Goal: Information Seeking & Learning: Find specific fact

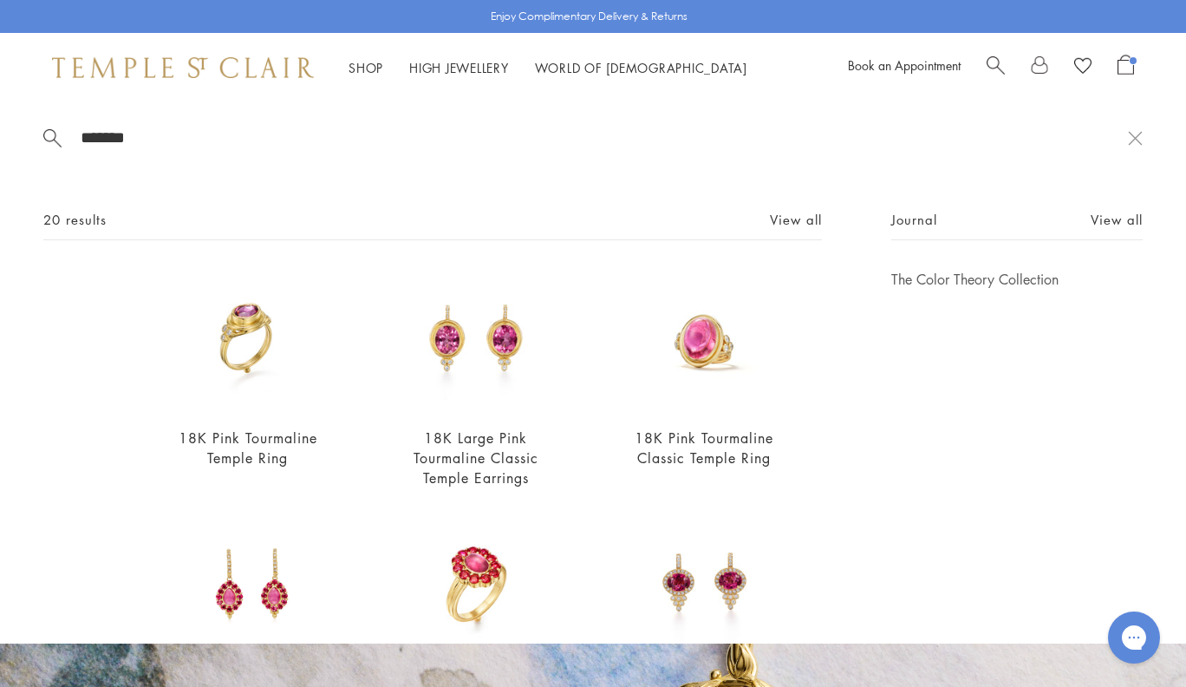
scroll to position [44, 0]
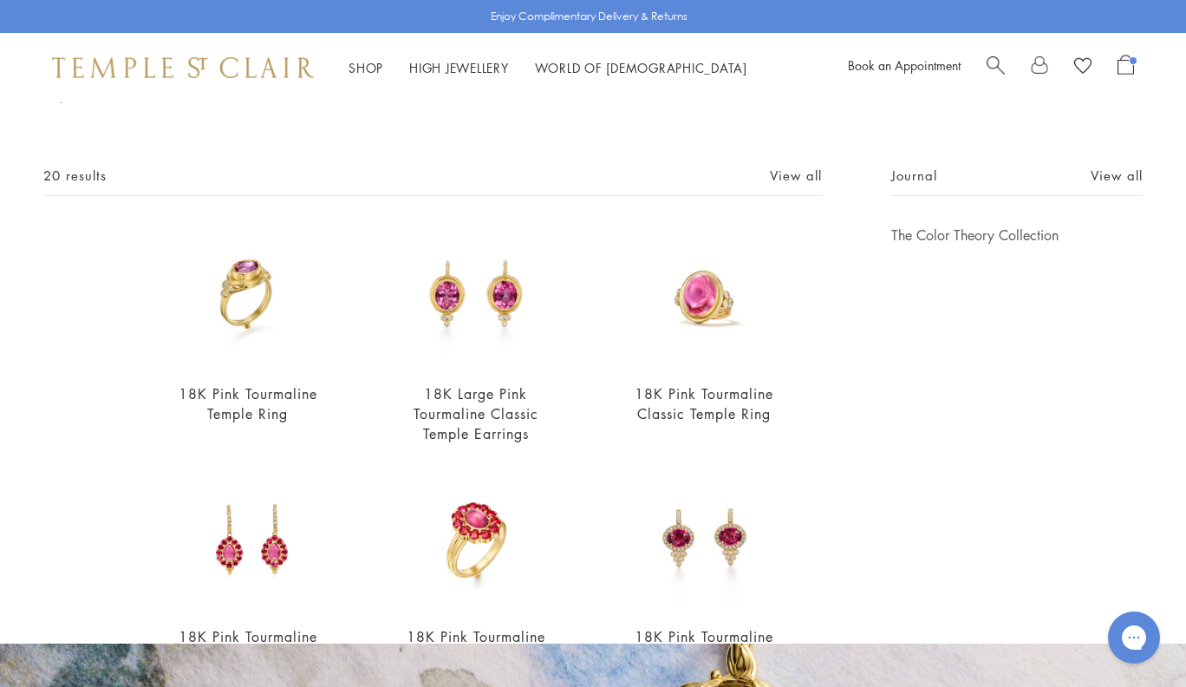
click at [997, 60] on span "Search" at bounding box center [996, 64] width 18 height 18
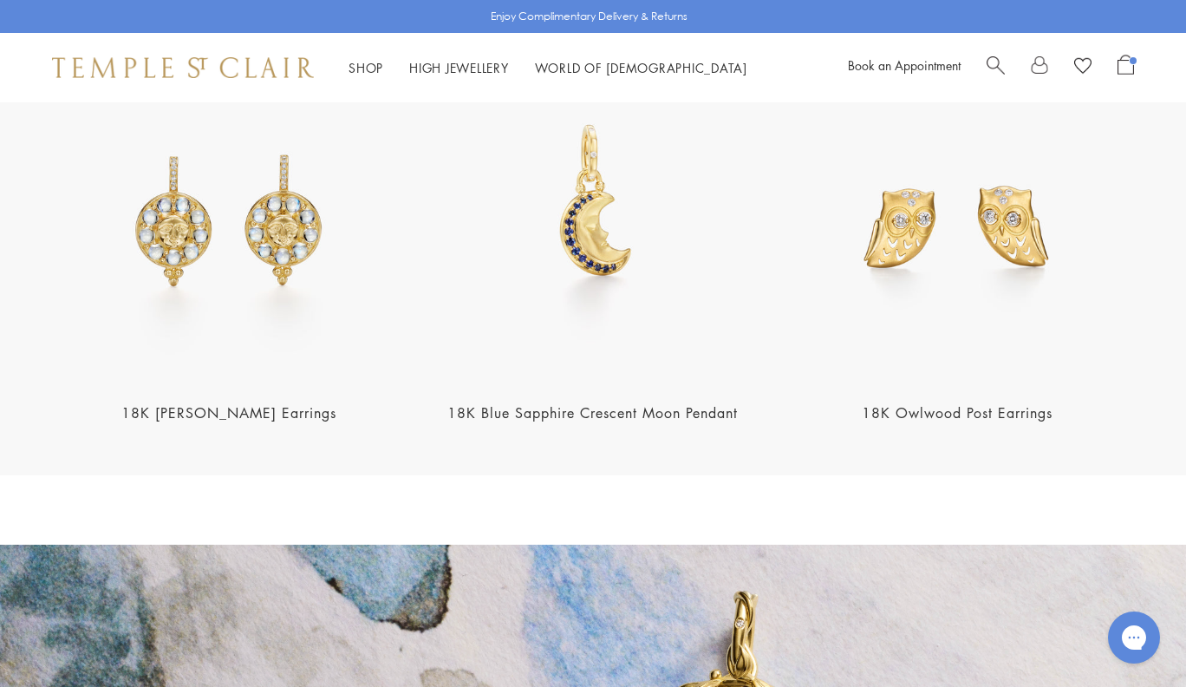
click at [997, 60] on span "Search" at bounding box center [996, 64] width 18 height 18
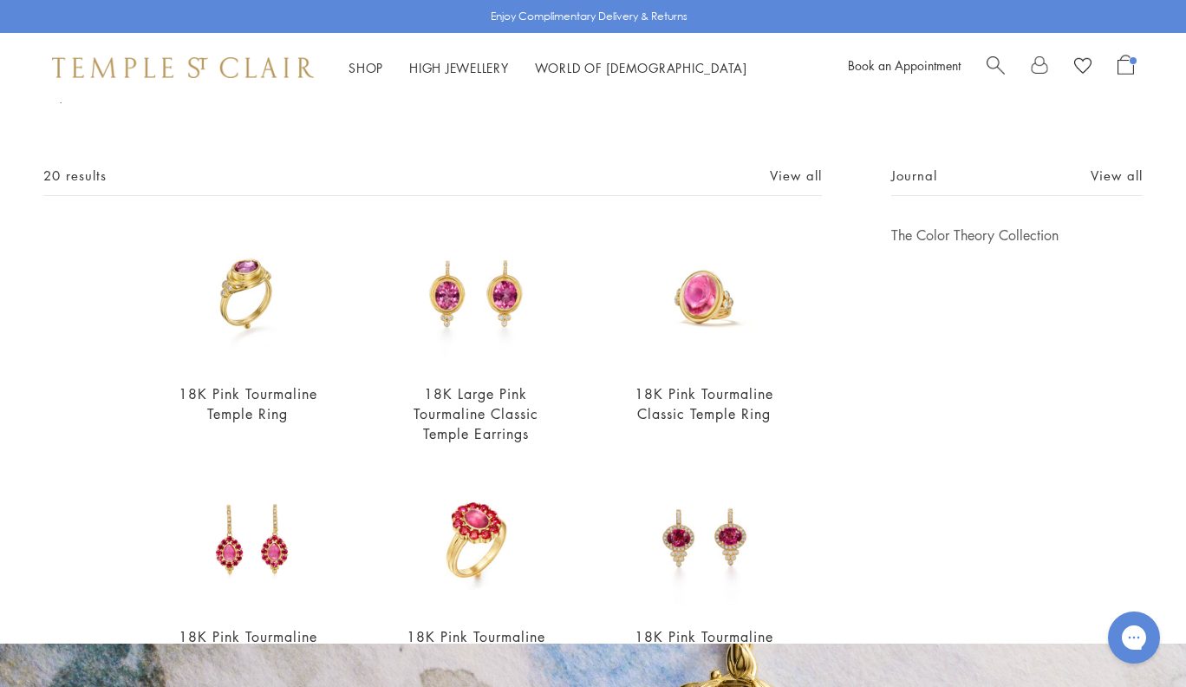
scroll to position [0, 0]
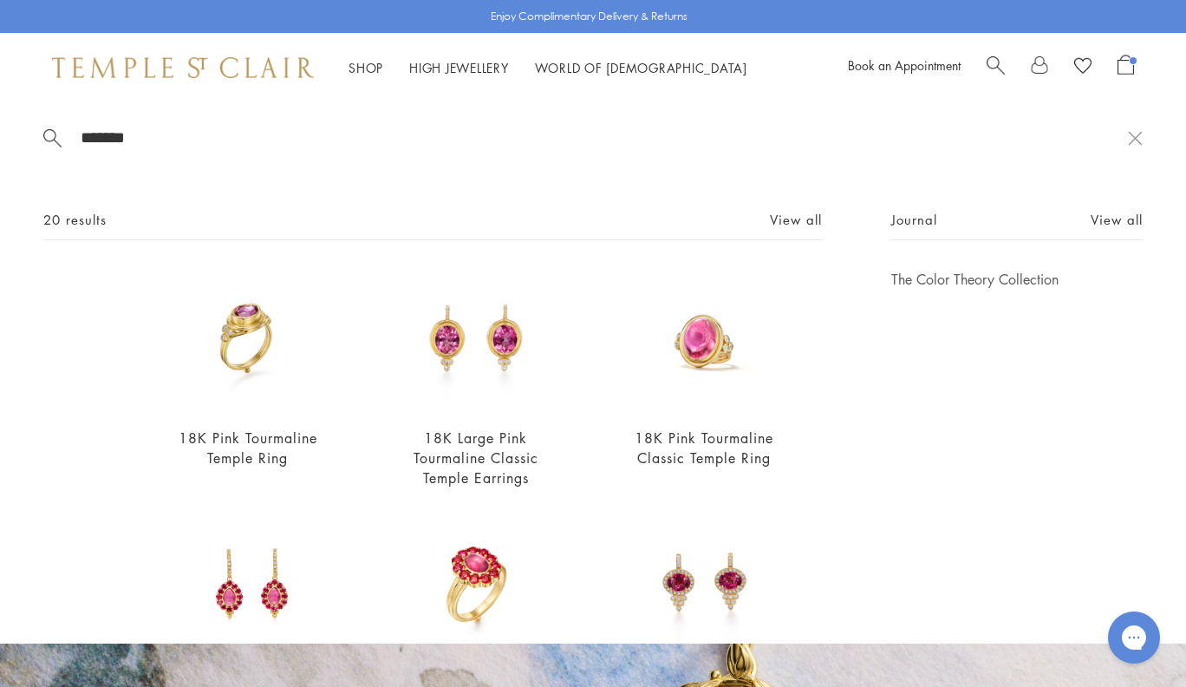
click at [145, 138] on input "*******" at bounding box center [603, 137] width 1049 height 20
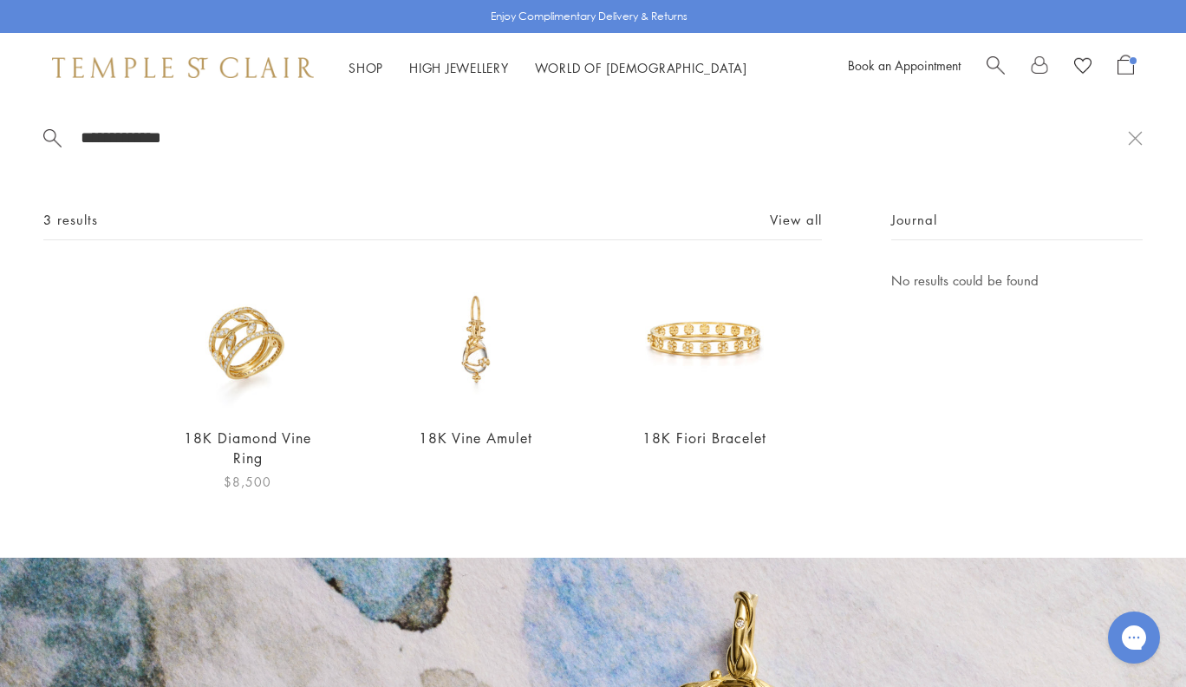
type input "**********"
click at [239, 347] on img at bounding box center [247, 340] width 141 height 141
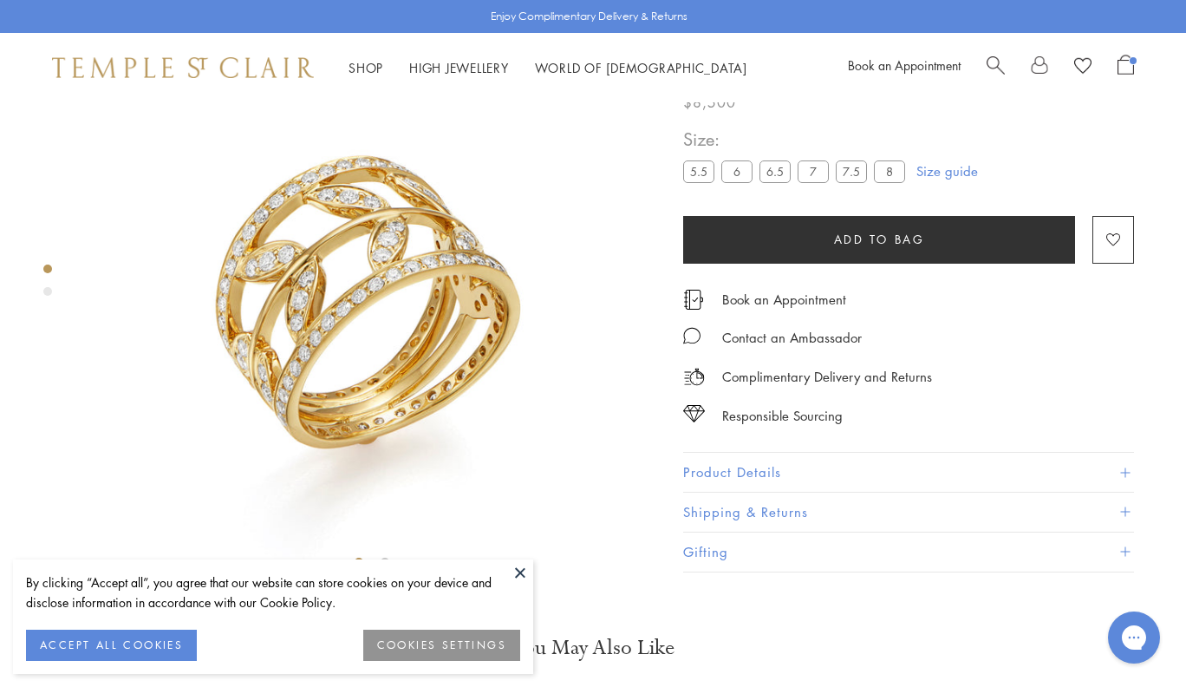
scroll to position [102, 0]
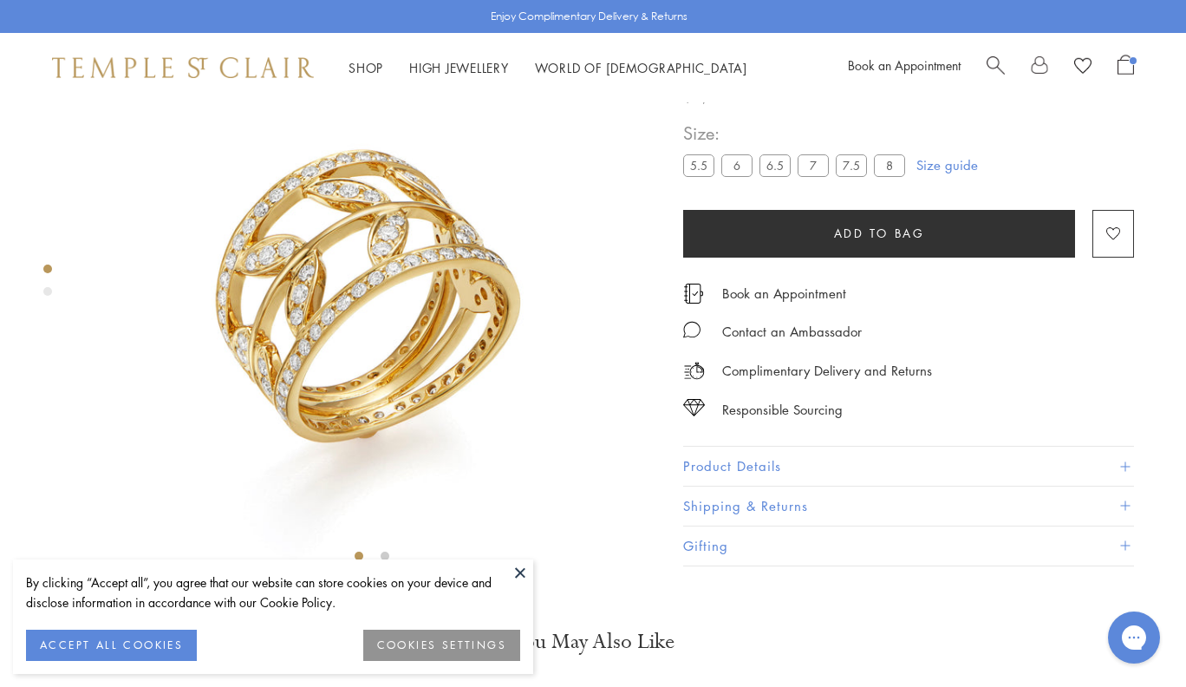
click at [785, 486] on button "Product Details" at bounding box center [908, 466] width 451 height 39
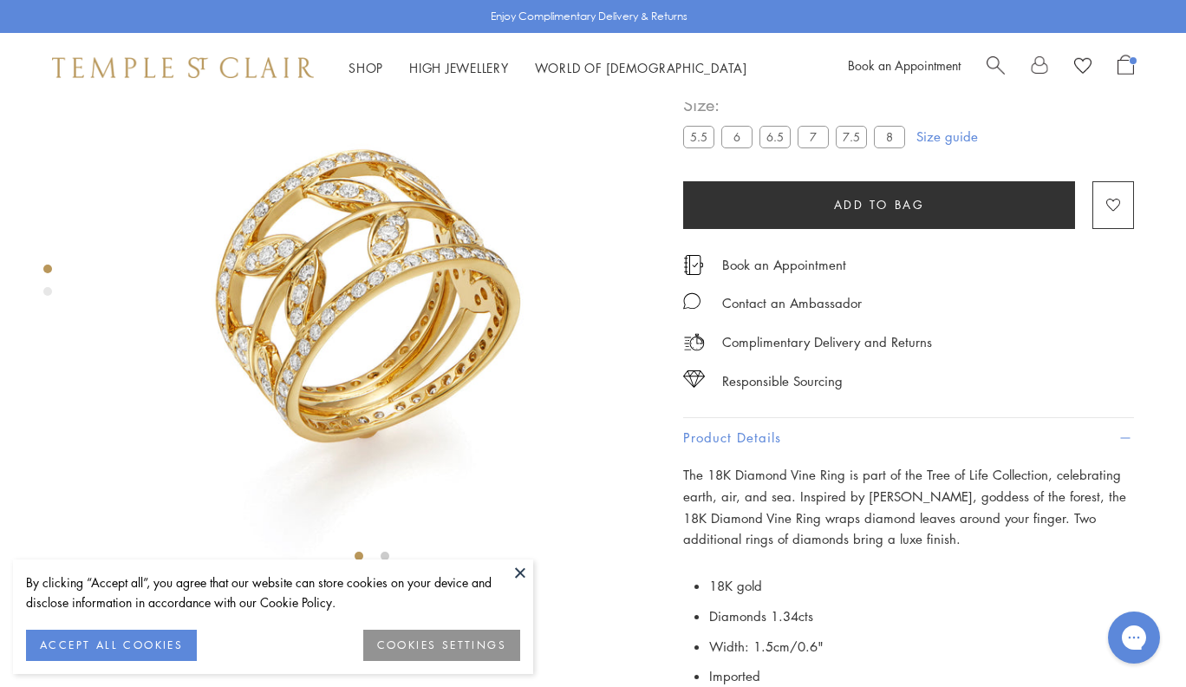
scroll to position [367, 0]
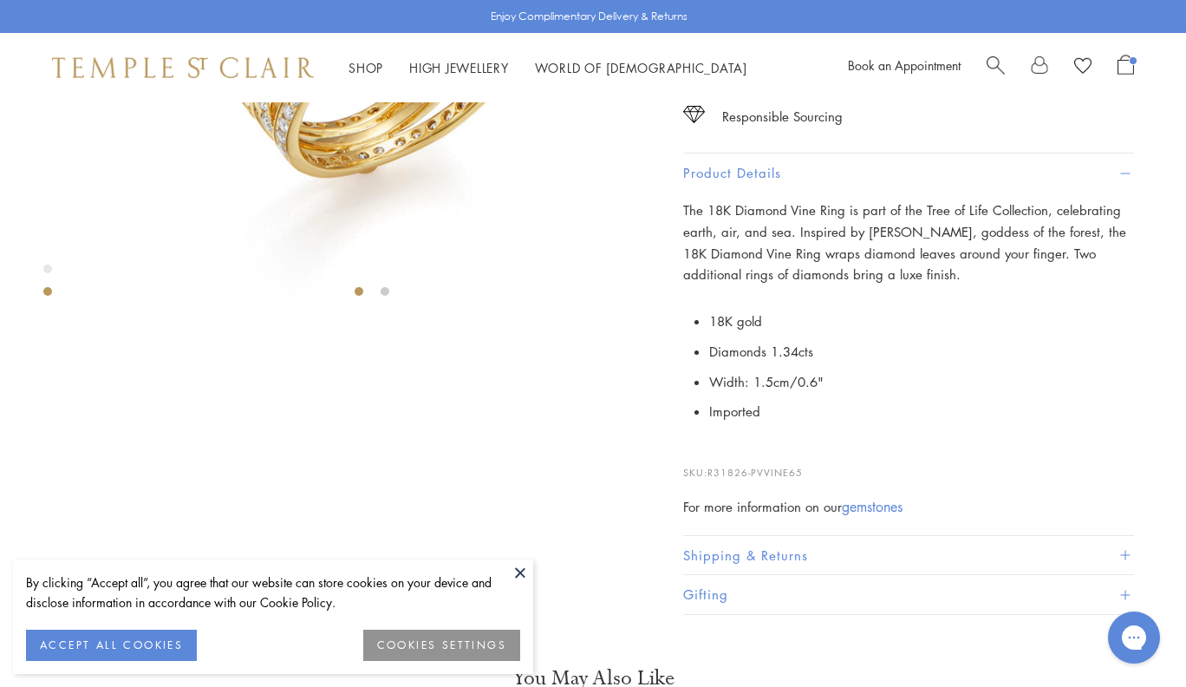
drag, startPoint x: 855, startPoint y: 538, endPoint x: 850, endPoint y: 489, distance: 48.8
click at [855, 517] on div "The 18K Diamond Vine Ring is part of the Tree of Life Collection, celebrating e…" at bounding box center [908, 357] width 451 height 317
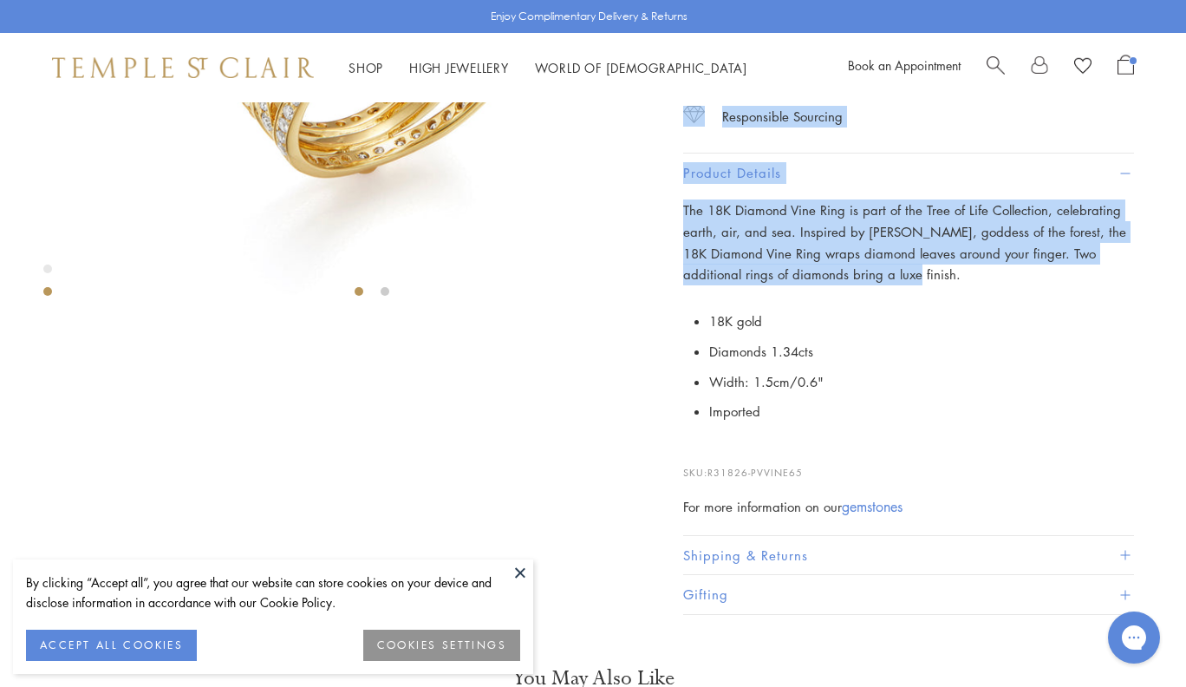
drag, startPoint x: 852, startPoint y: 369, endPoint x: 682, endPoint y: 308, distance: 181.6
click at [682, 308] on div "SEE RECOMMENDED CHAIN PAIRINGS 18K Diamond Vine Ring $8,500 The 18K Diamond Vin…" at bounding box center [354, 169] width 709 height 867
click at [689, 283] on span "The 18K Diamond Vine Ring is part of the Tree of Life Collection, celebrating e…" at bounding box center [904, 242] width 443 height 82
drag, startPoint x: 684, startPoint y: 312, endPoint x: 876, endPoint y: 375, distance: 201.8
click at [876, 285] on p "The 18K Diamond Vine Ring is part of the Tree of Life Collection, celebrating e…" at bounding box center [908, 242] width 451 height 86
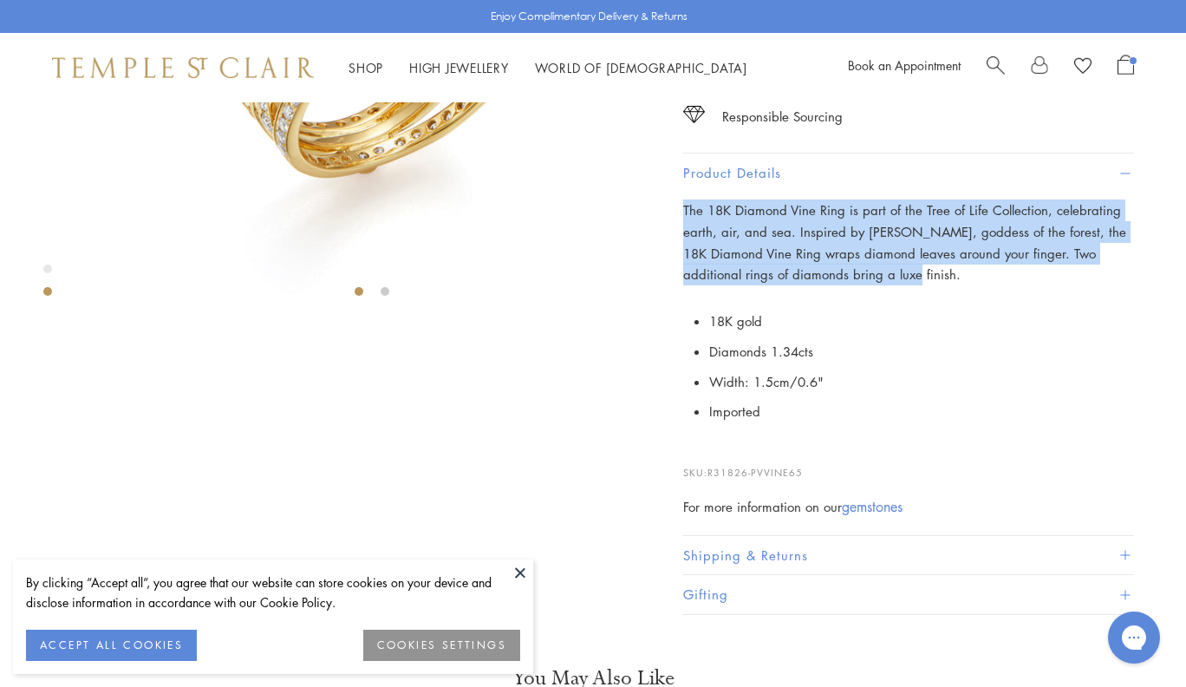
copy span "The 18K Diamond Vine Ring is part of the Tree of Life Collection, celebrating e…"
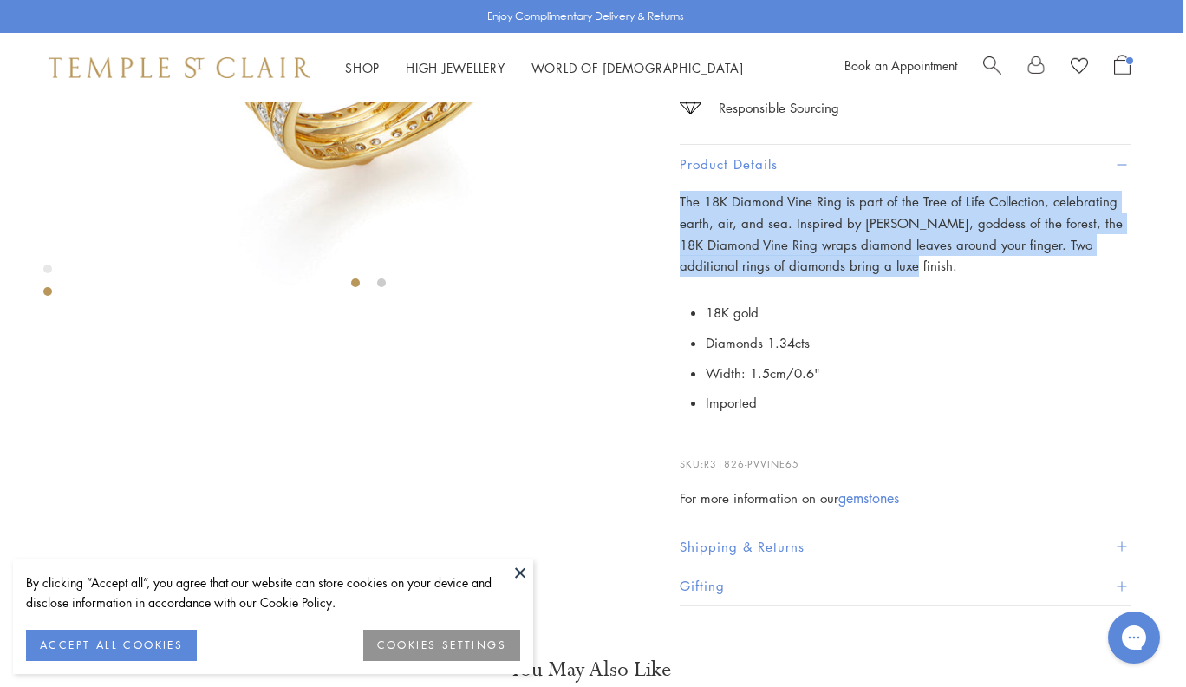
scroll to position [375, 3]
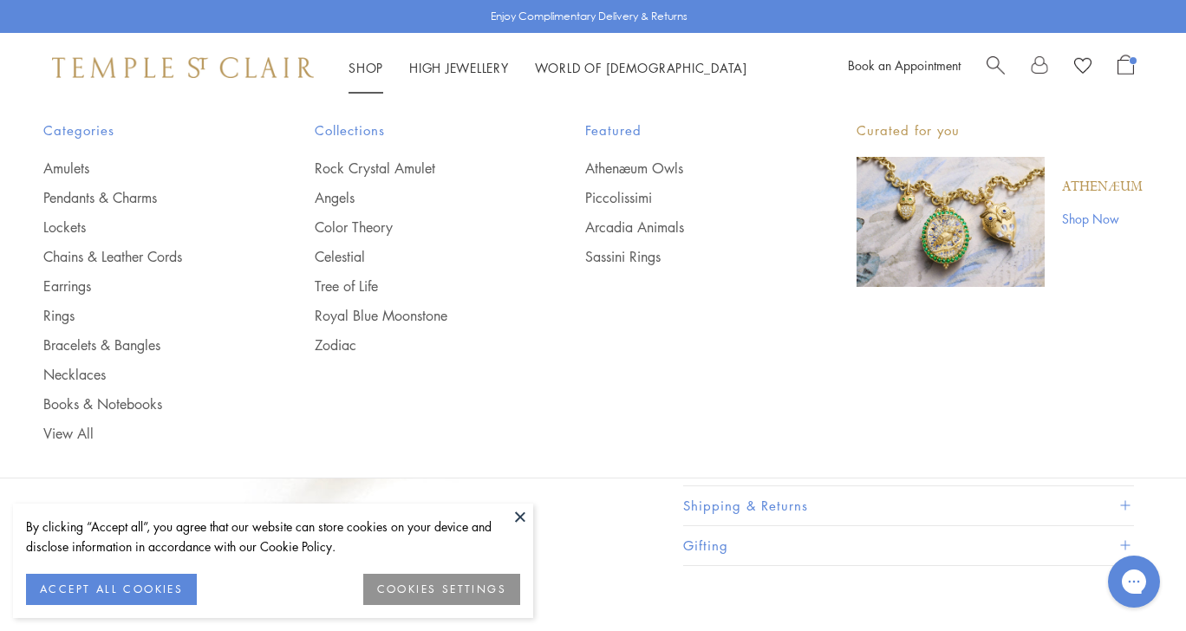
click at [239, 64] on img at bounding box center [183, 67] width 262 height 21
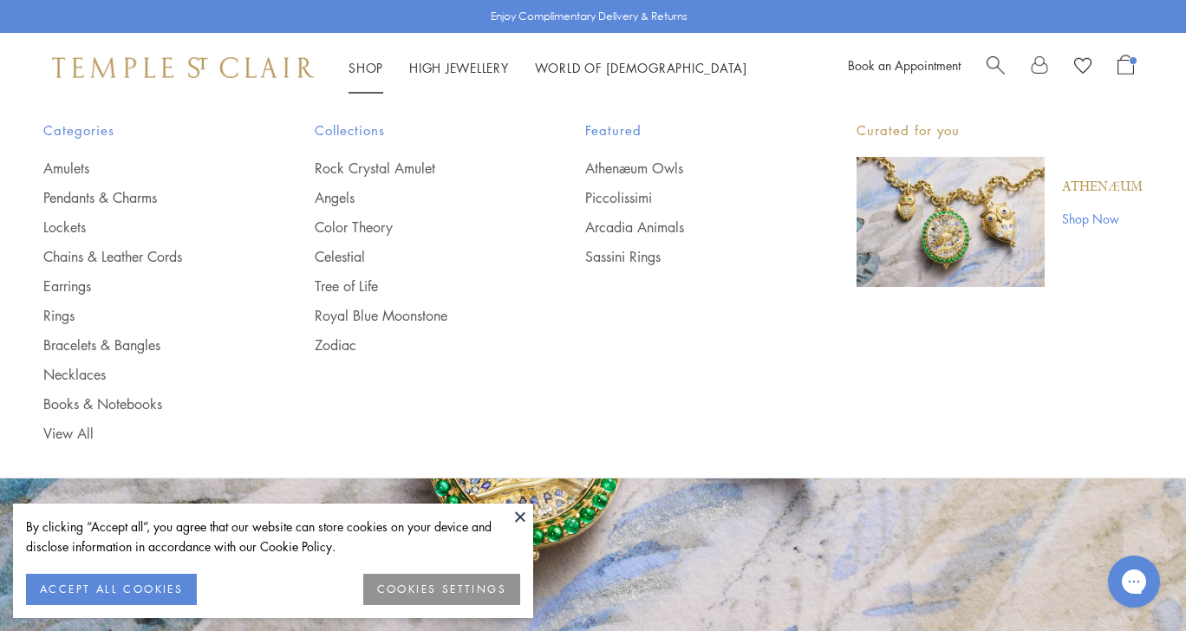
click at [88, 331] on ul "Amulets Pendants & Charms Lockets Chains & Leather Cords Earrings Rings Bracele…" at bounding box center [144, 301] width 202 height 284
click at [89, 338] on link "Bracelets & Bangles" at bounding box center [144, 345] width 202 height 19
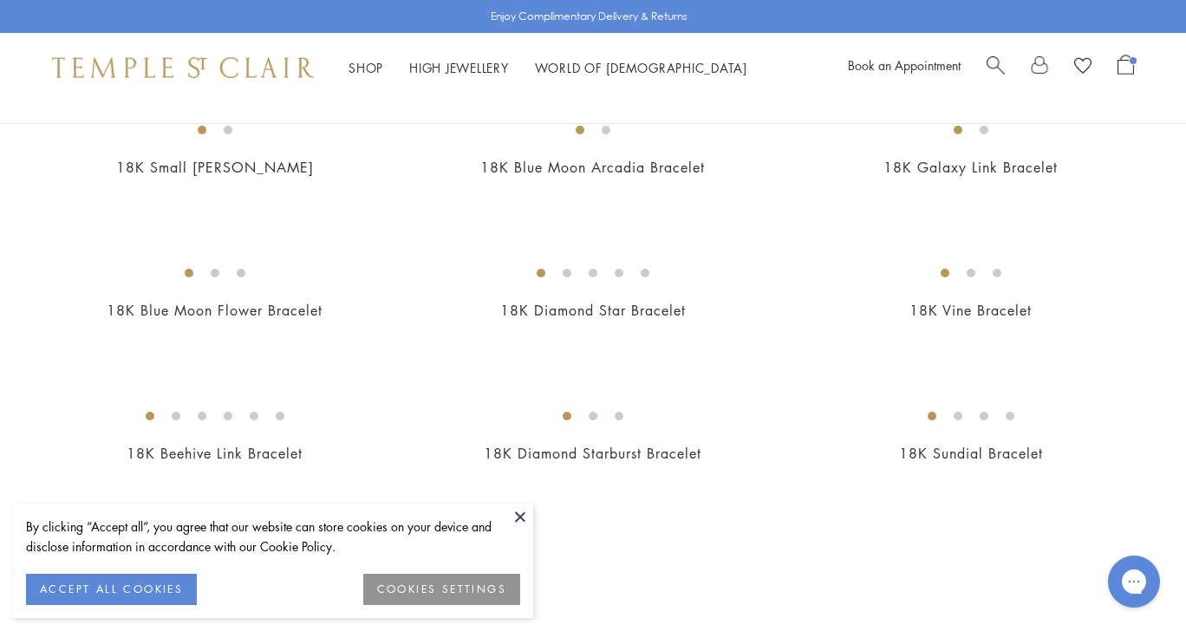
scroll to position [1463, 0]
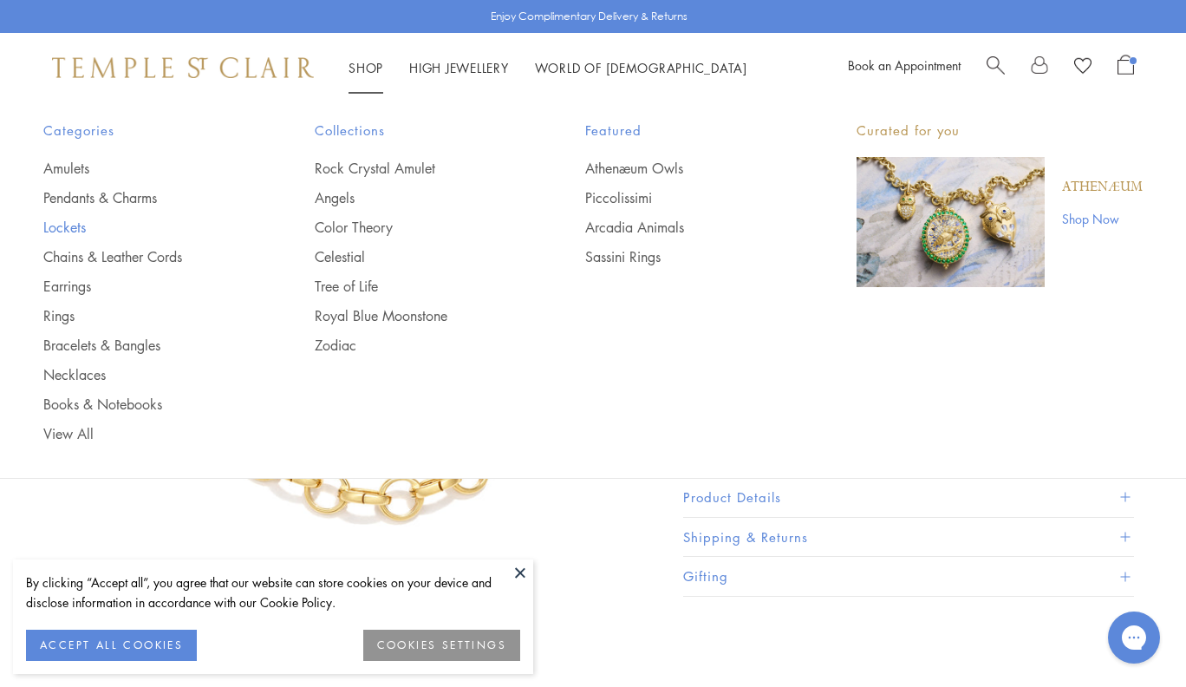
click at [63, 219] on link "Lockets" at bounding box center [144, 227] width 202 height 19
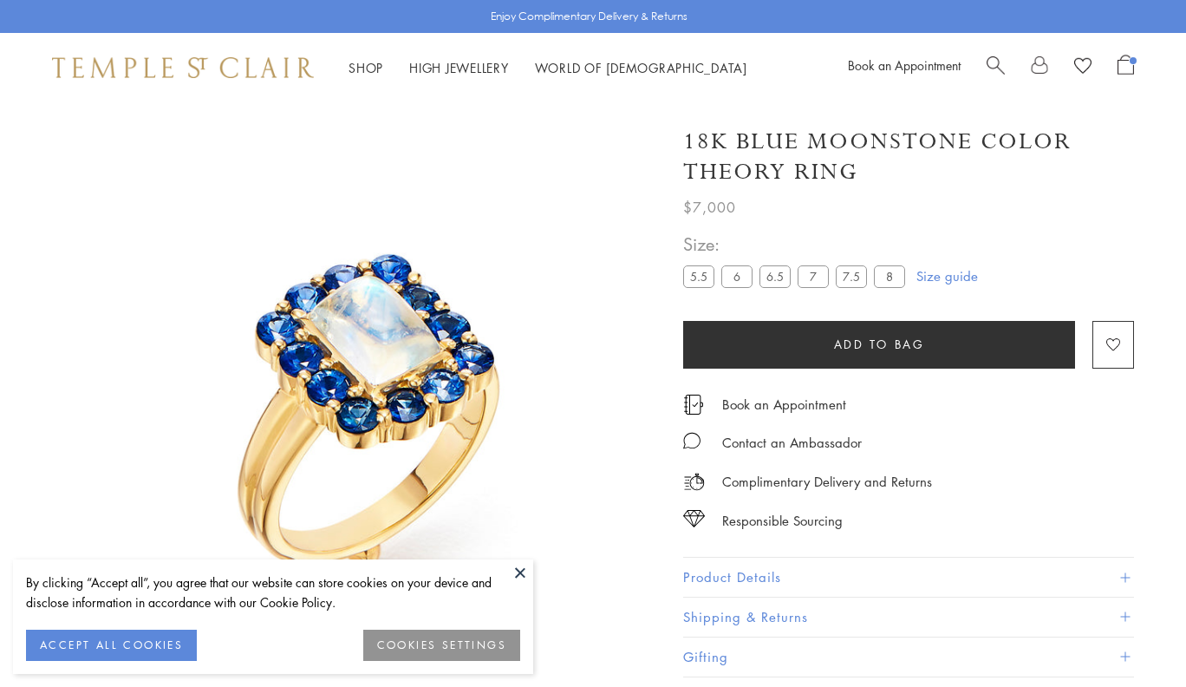
scroll to position [103, 0]
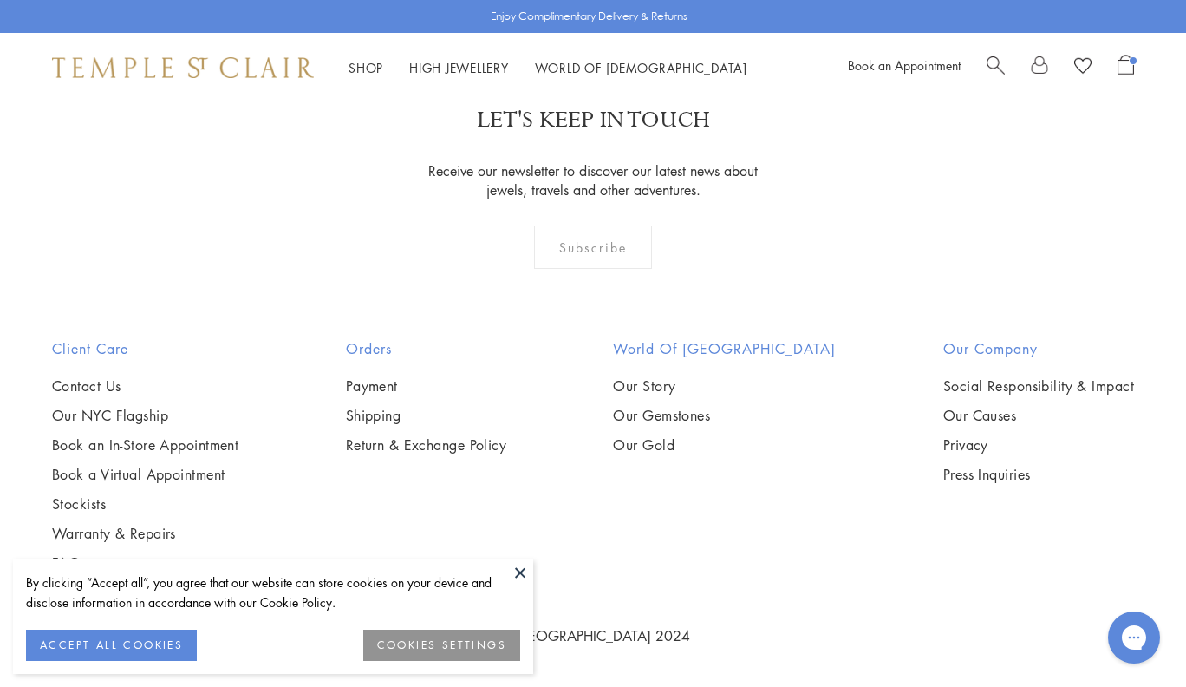
scroll to position [2883, 0]
click at [0, 0] on img at bounding box center [0, 0] width 0 height 0
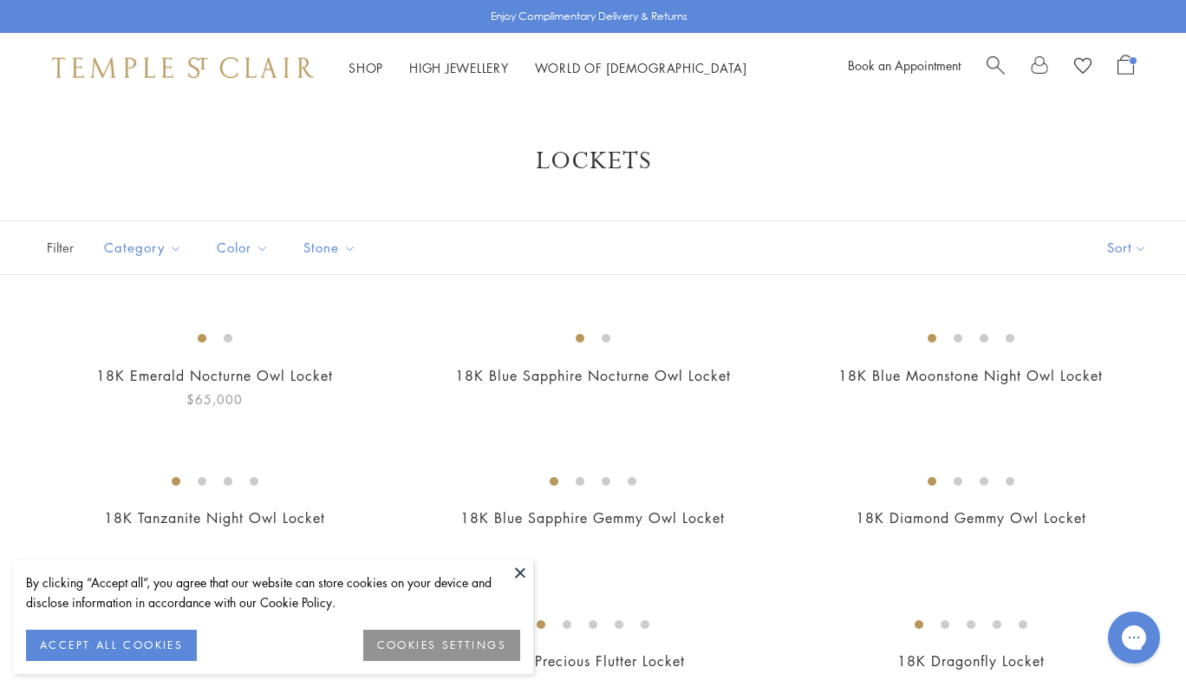
scroll to position [283, 0]
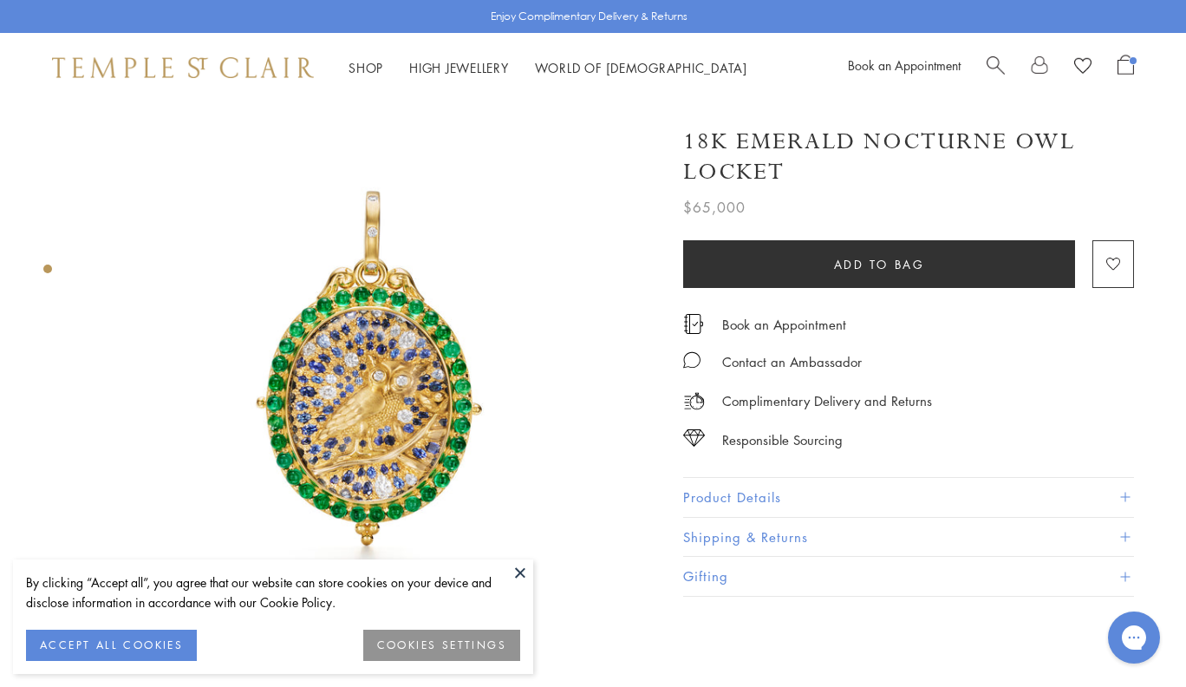
click at [770, 498] on button "Product Details" at bounding box center [908, 497] width 451 height 39
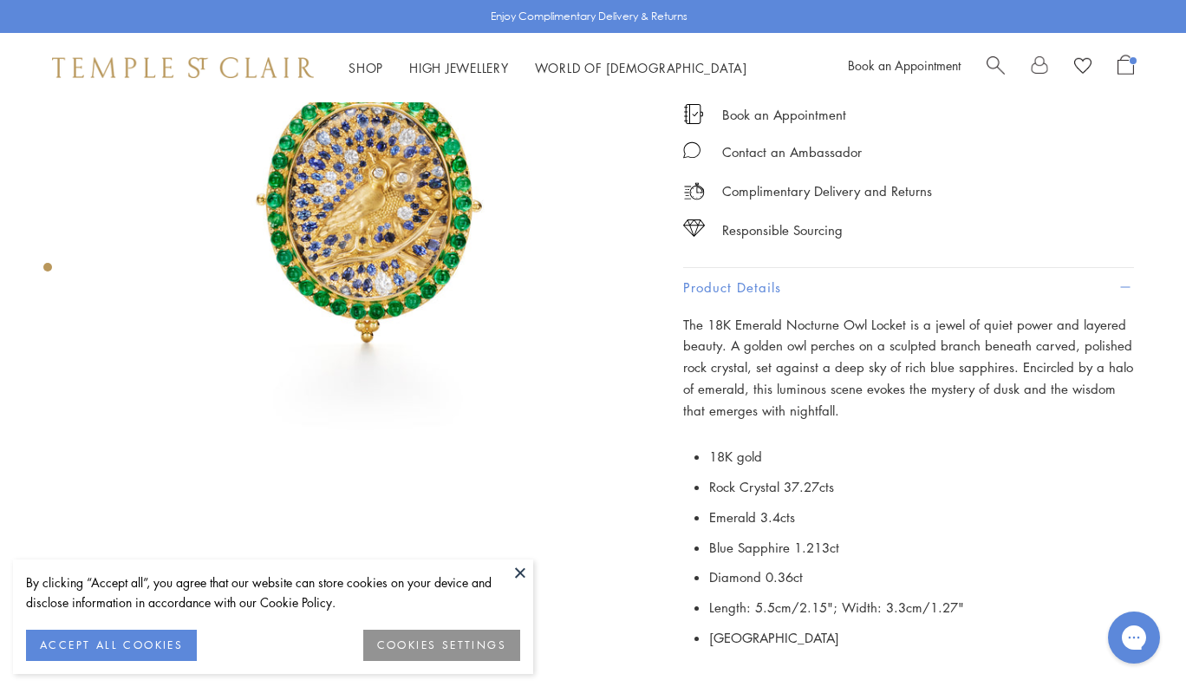
scroll to position [370, 0]
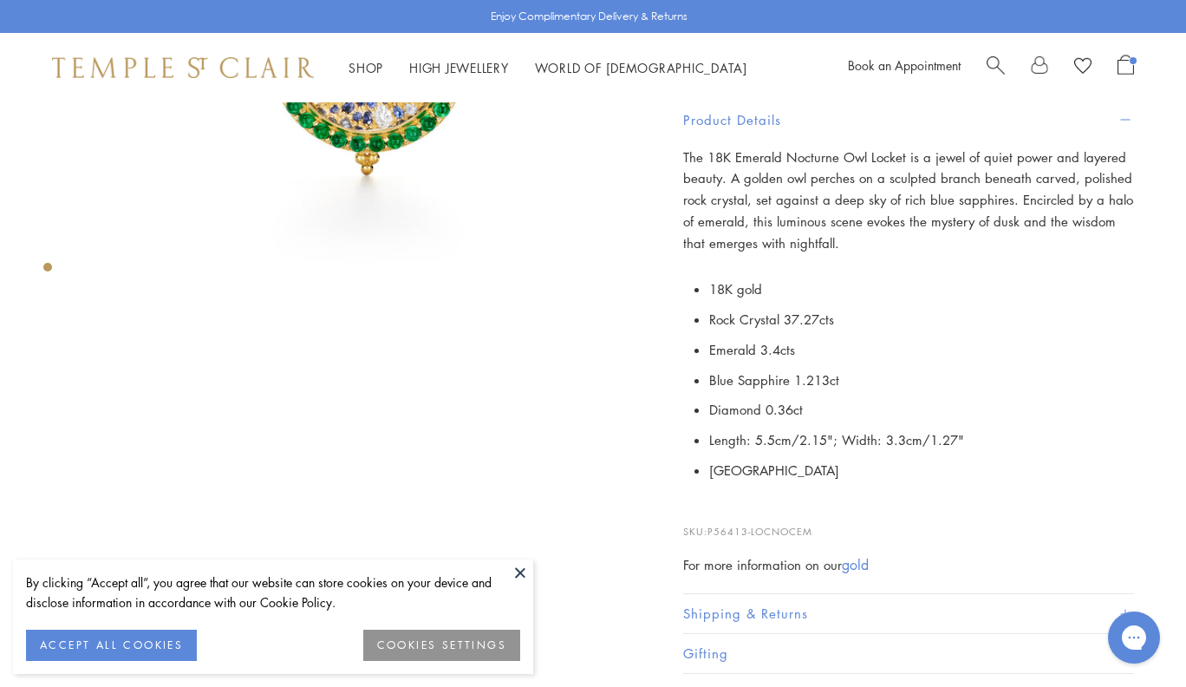
drag, startPoint x: 833, startPoint y: 519, endPoint x: 711, endPoint y: 519, distance: 122.3
click at [711, 519] on p "SKU: P56413-LOCNOCEM" at bounding box center [908, 522] width 451 height 33
copy p "P56413-LOCNOCEM"
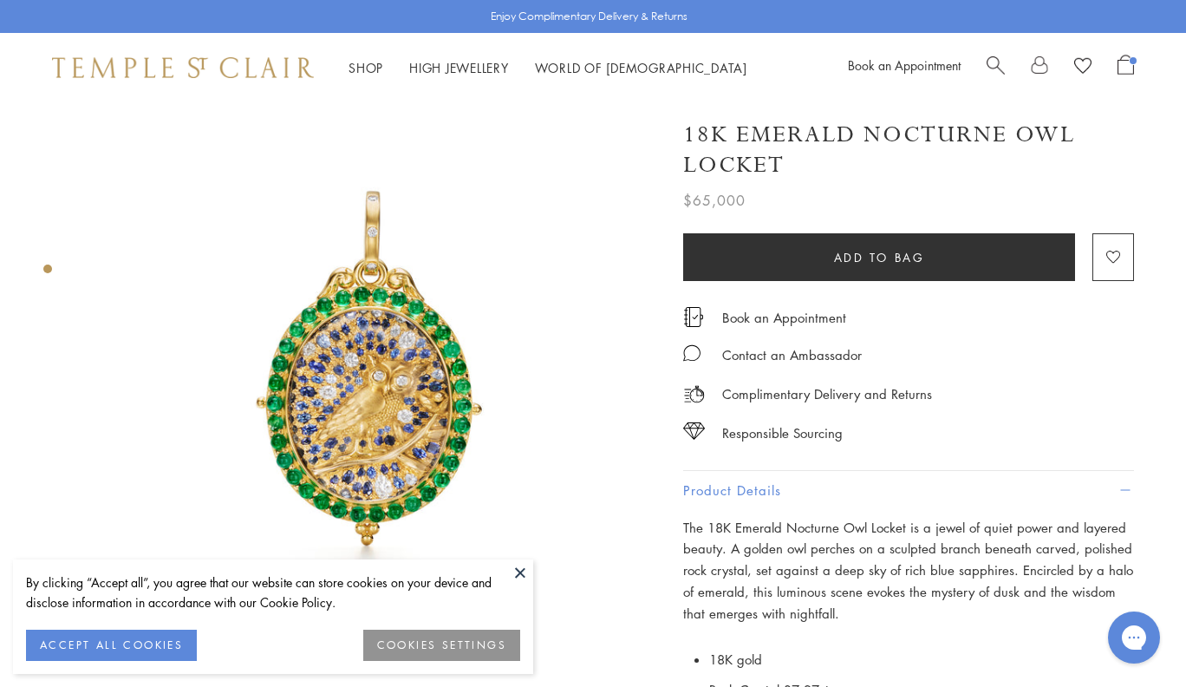
scroll to position [350, 0]
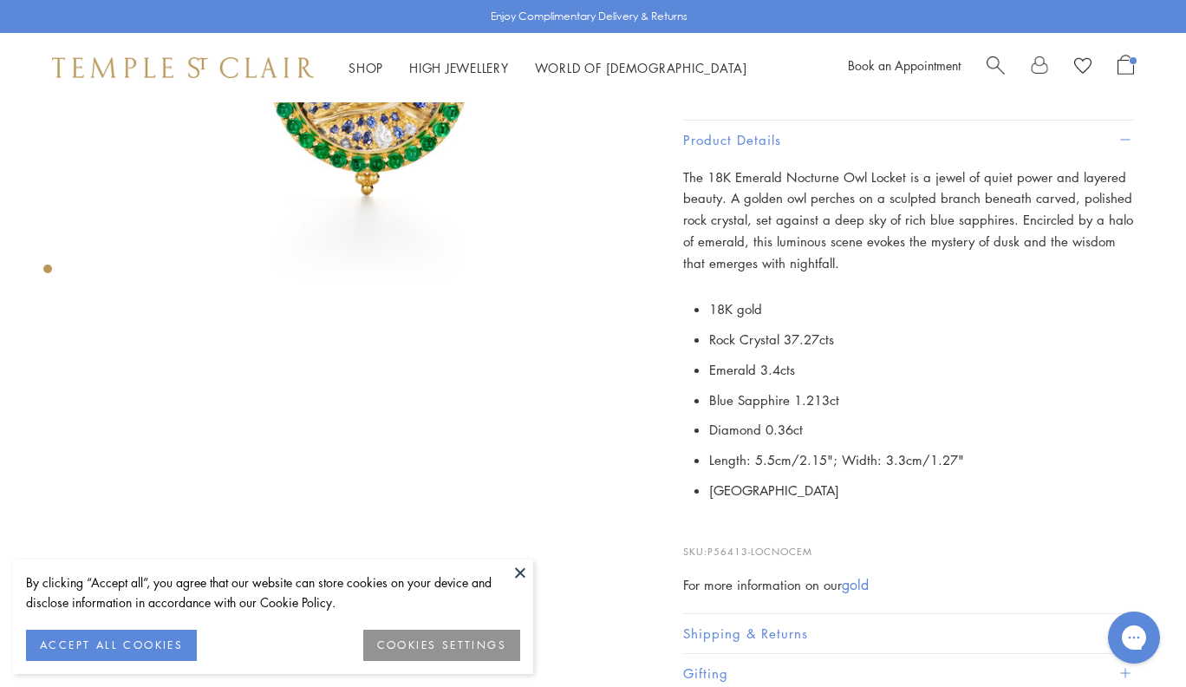
click at [749, 547] on div "The 18K Emerald Nocturne Owl Locket is a jewel of quiet power and layered beaut…" at bounding box center [908, 380] width 451 height 429
drag, startPoint x: 815, startPoint y: 542, endPoint x: 710, endPoint y: 538, distance: 105.0
click at [710, 538] on p "SKU: P56413-LOCNOCEM" at bounding box center [908, 542] width 451 height 33
copy p "P56413-LOCNOCEM"
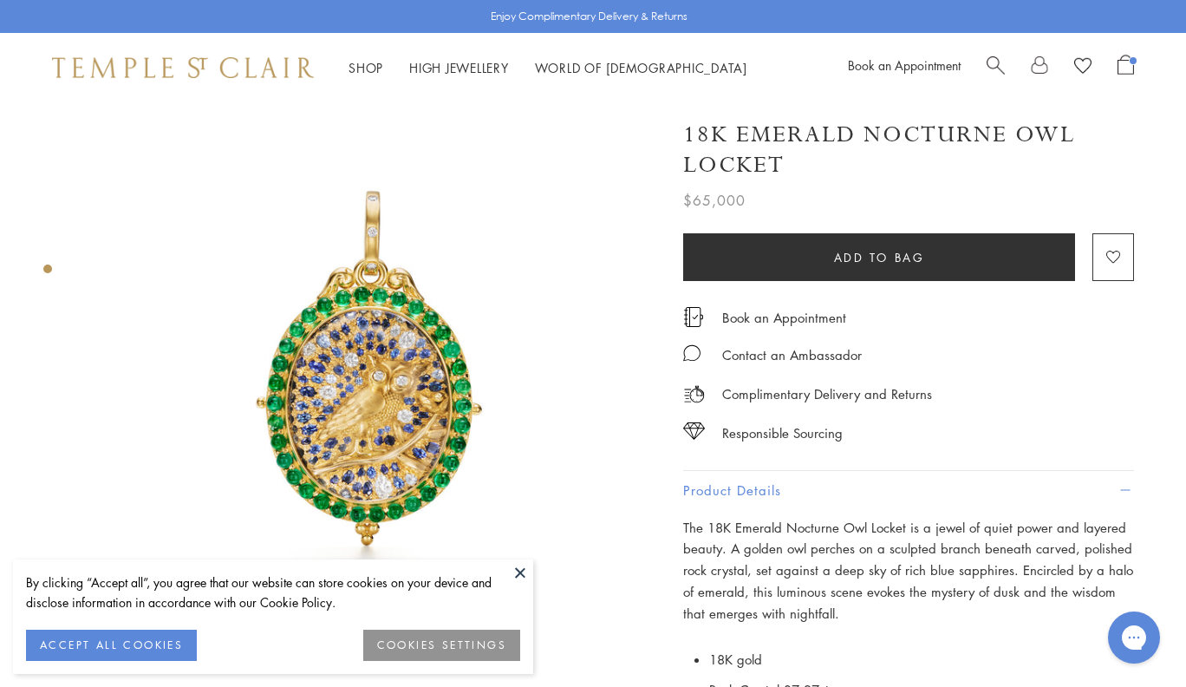
scroll to position [0, 0]
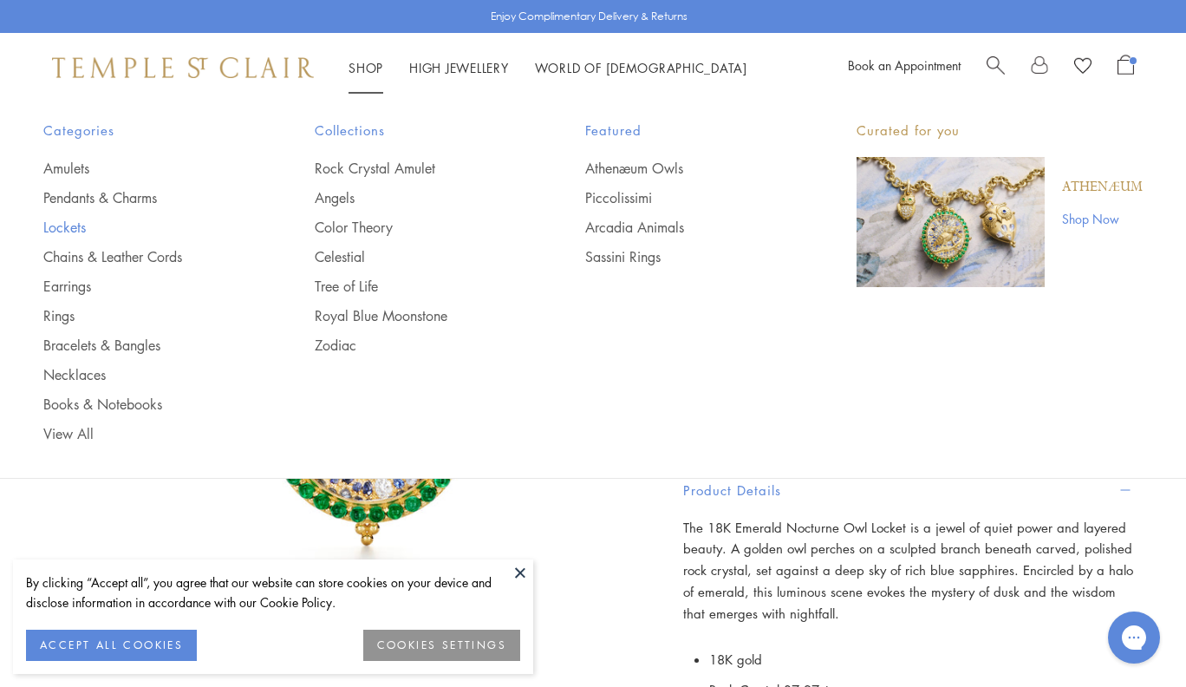
click at [62, 228] on link "Lockets" at bounding box center [144, 227] width 202 height 19
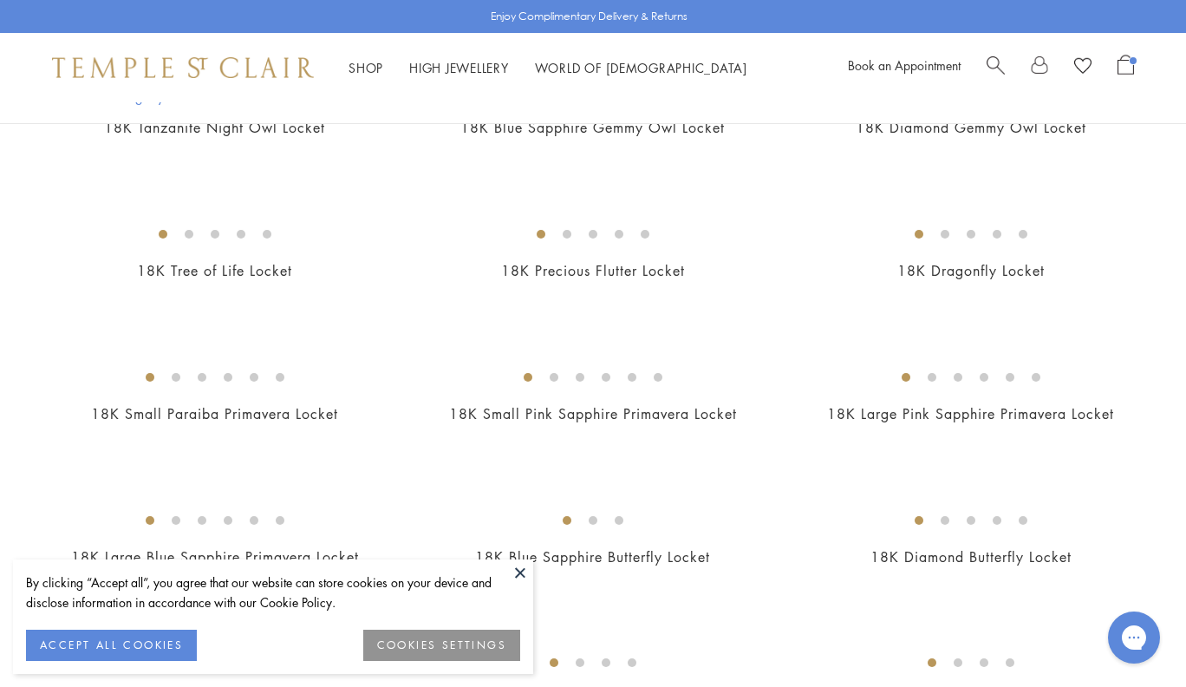
scroll to position [415, 0]
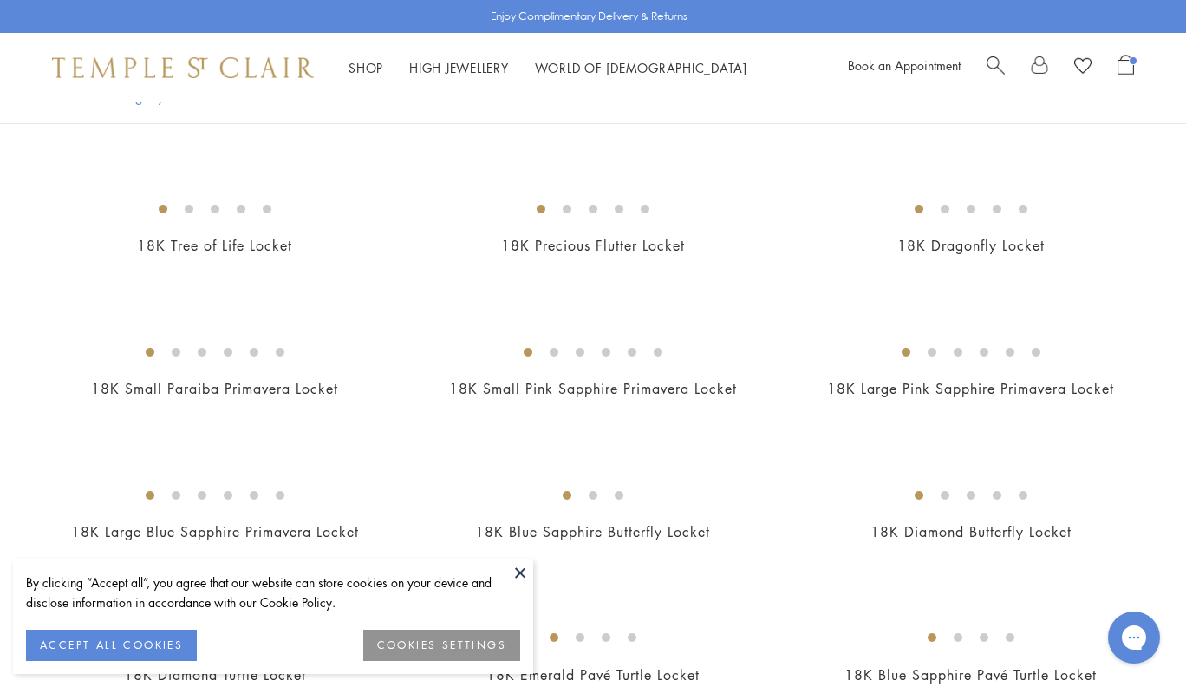
click at [0, 0] on img at bounding box center [0, 0] width 0 height 0
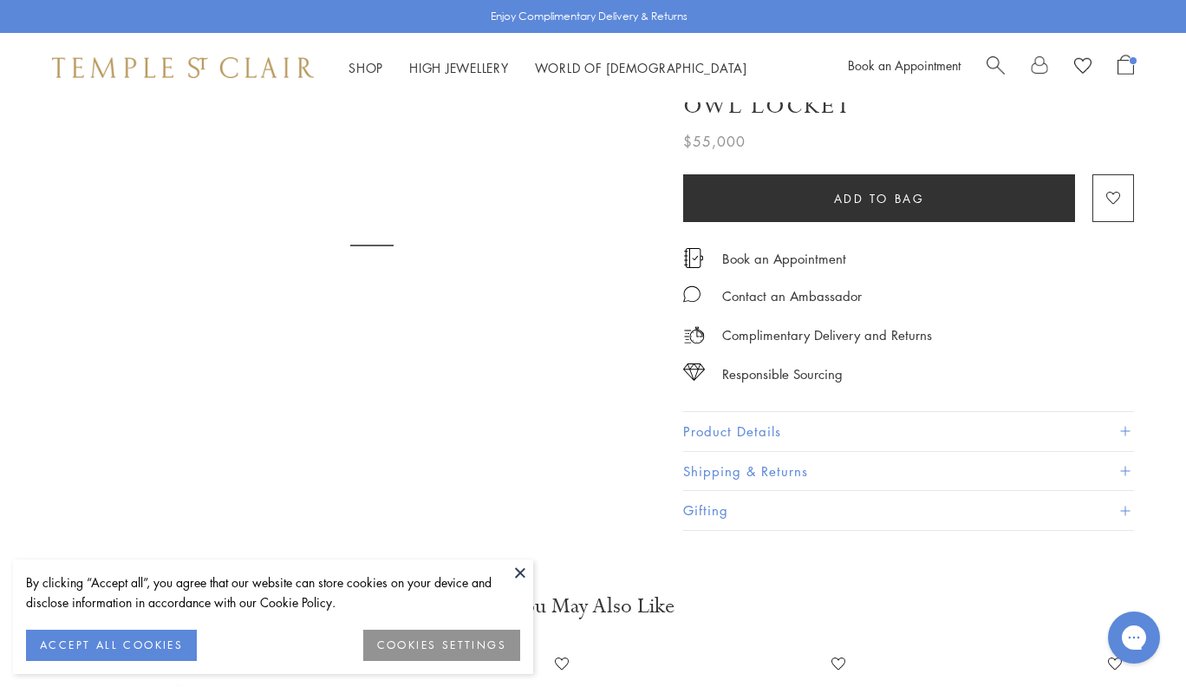
scroll to position [202, 0]
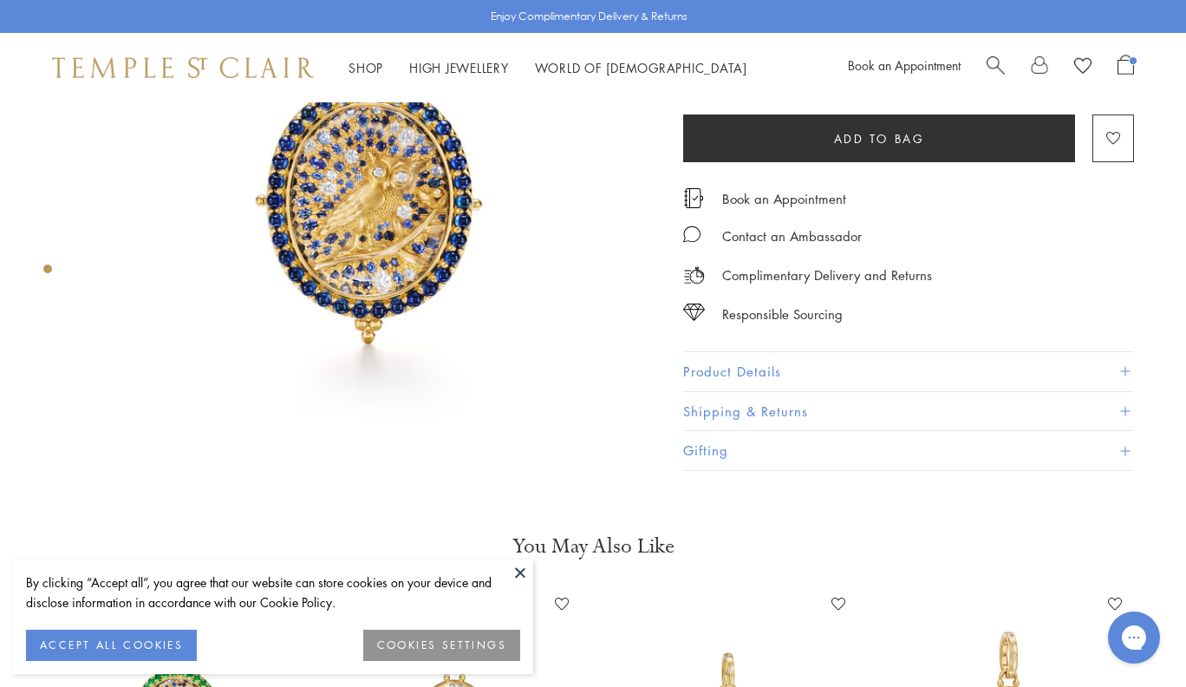
click at [734, 369] on button "Product Details" at bounding box center [908, 371] width 451 height 39
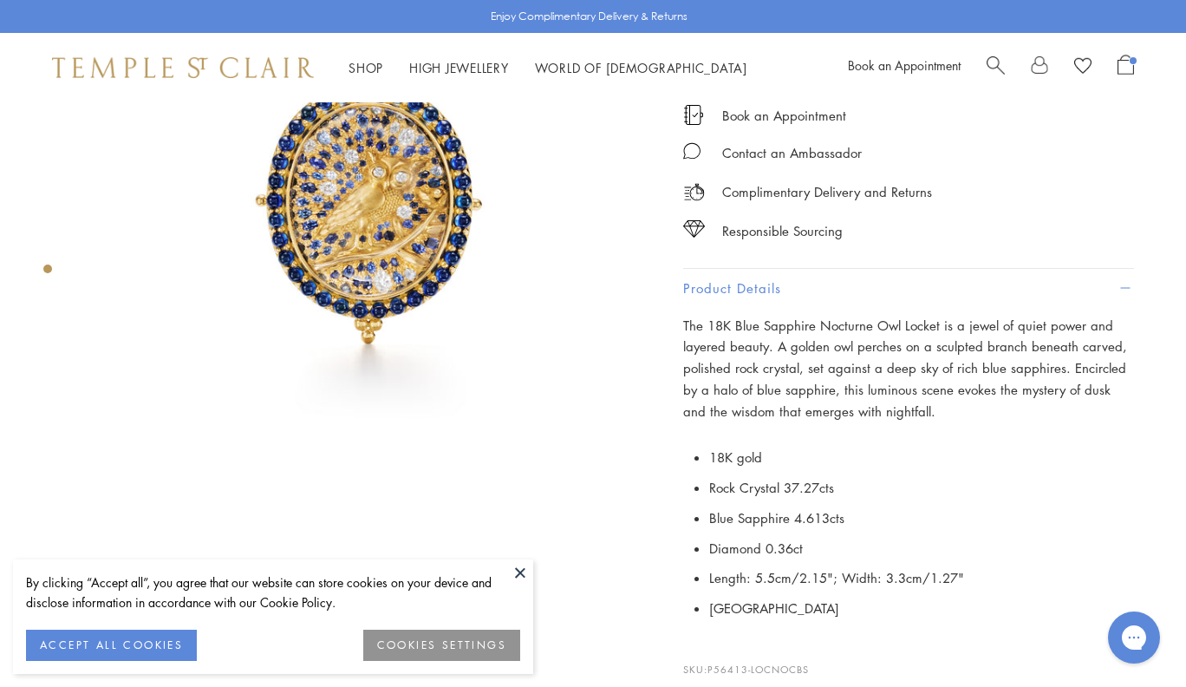
drag, startPoint x: 819, startPoint y: 656, endPoint x: 708, endPoint y: 657, distance: 110.1
click at [708, 657] on p "SKU: P56413-LOCNOCBS" at bounding box center [908, 660] width 451 height 33
copy p "P56413-LOCNOCBS"
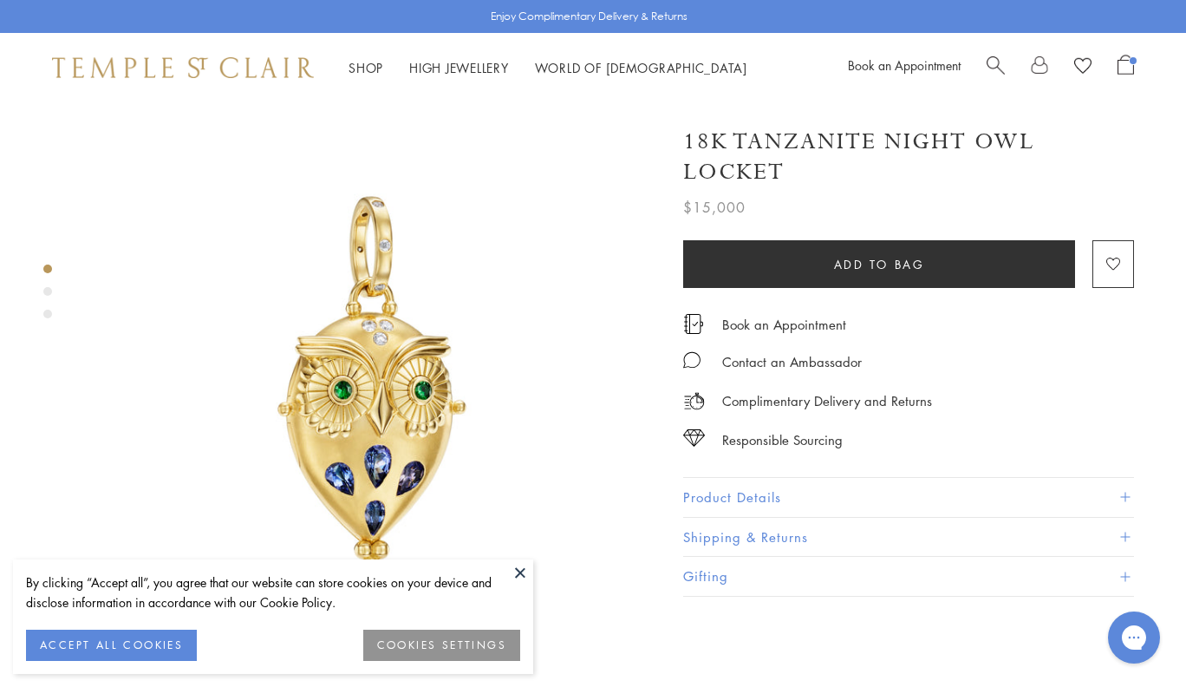
click at [756, 478] on button "Product Details" at bounding box center [908, 497] width 451 height 39
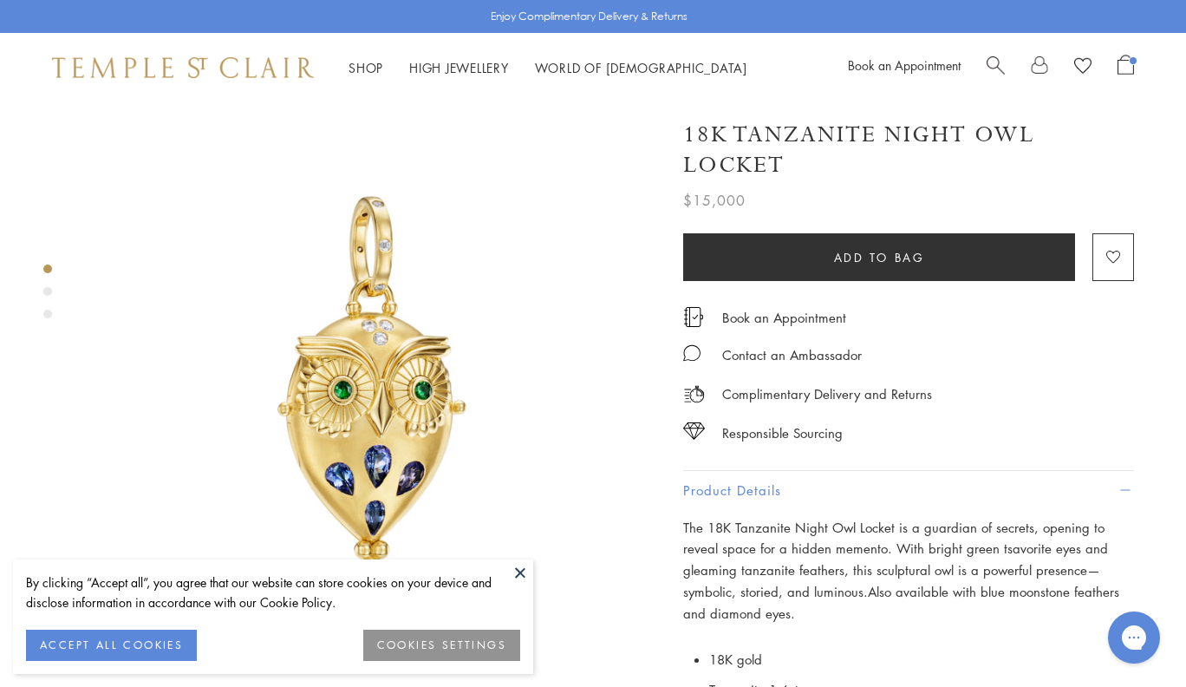
scroll to position [361, 0]
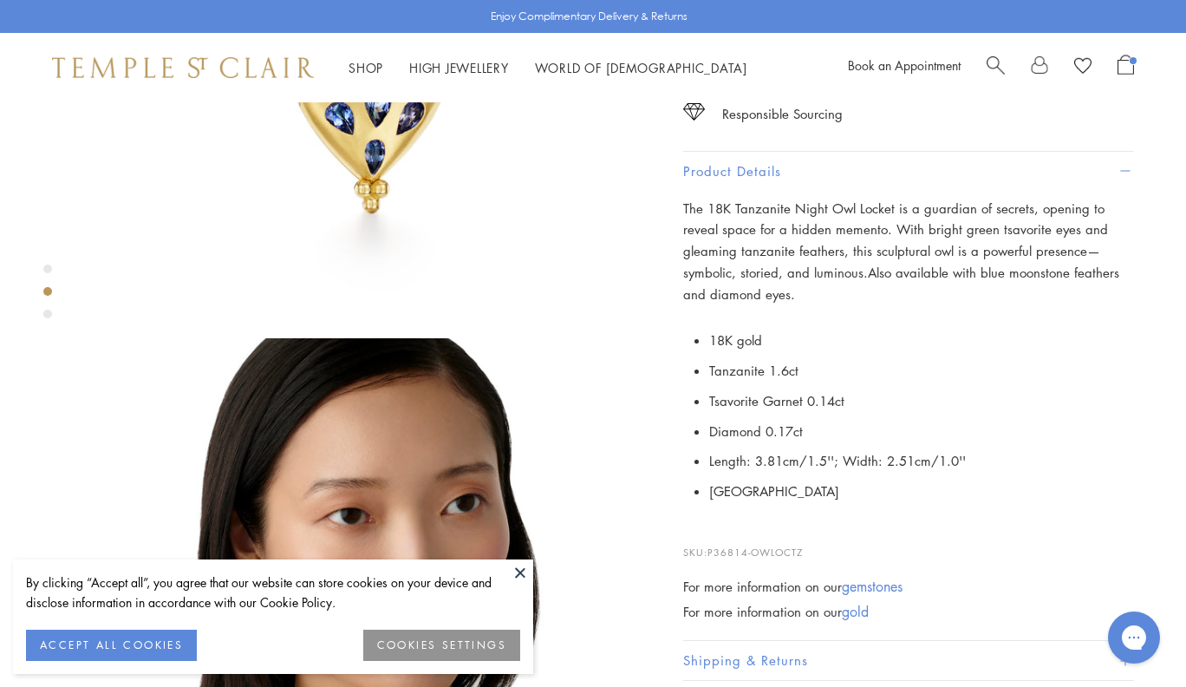
drag, startPoint x: 814, startPoint y: 520, endPoint x: 709, endPoint y: 521, distance: 104.9
click at [709, 527] on p "SKU: P36814-OWLOCTZ" at bounding box center [908, 543] width 451 height 33
copy p "P36814-OWLOCTZ"
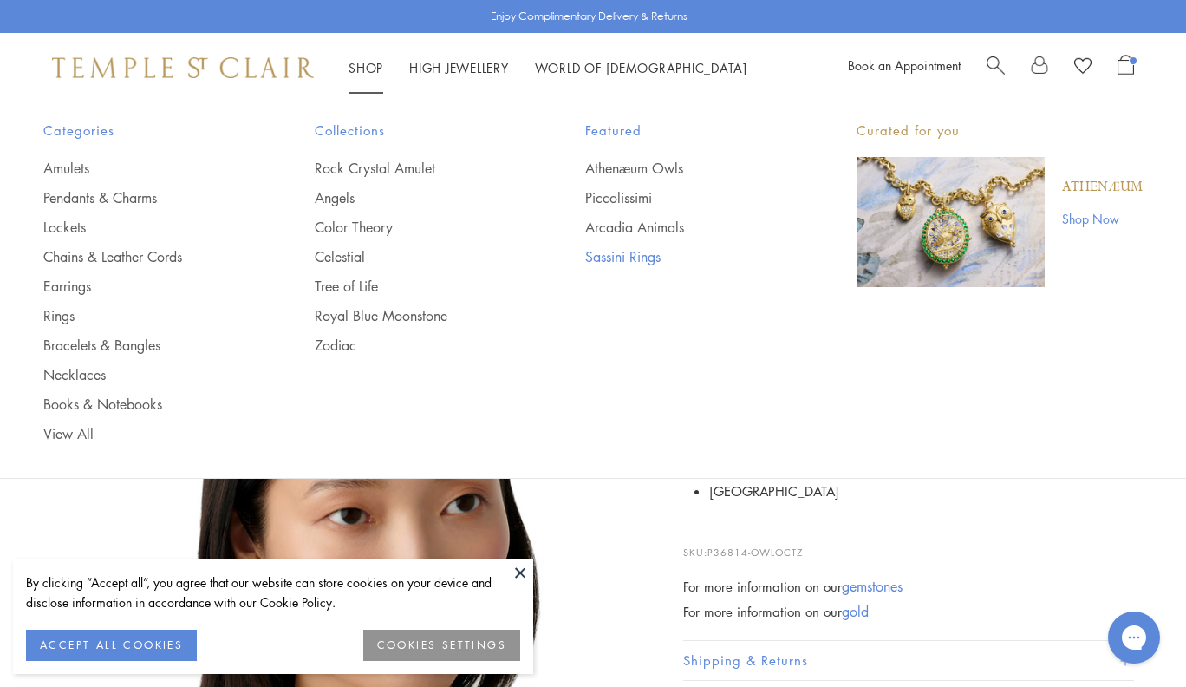
click at [624, 251] on link "Sassini Rings" at bounding box center [686, 256] width 202 height 19
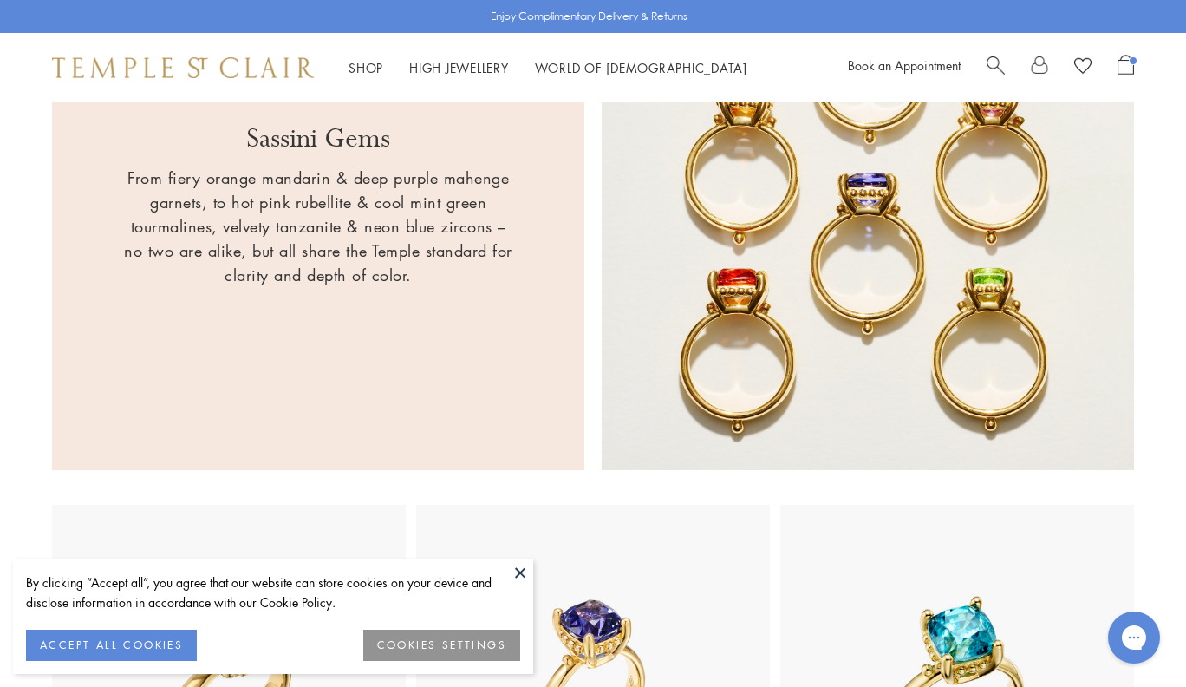
scroll to position [1013, 0]
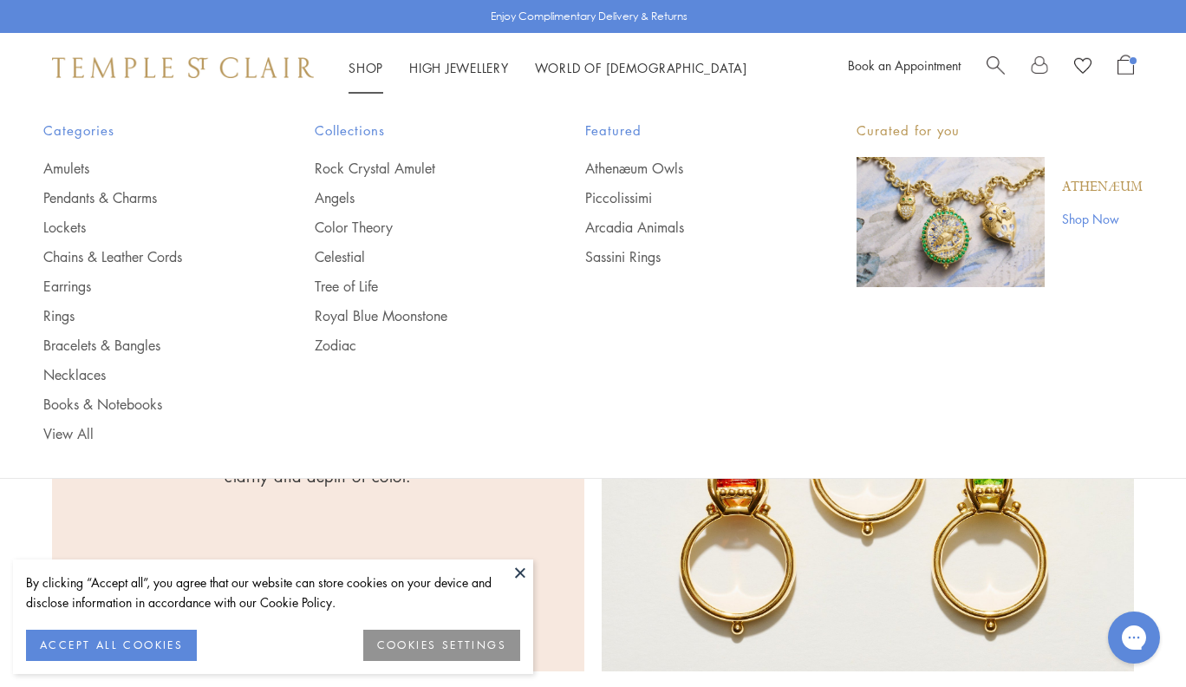
click at [1081, 216] on link "Shop Now" at bounding box center [1102, 218] width 81 height 19
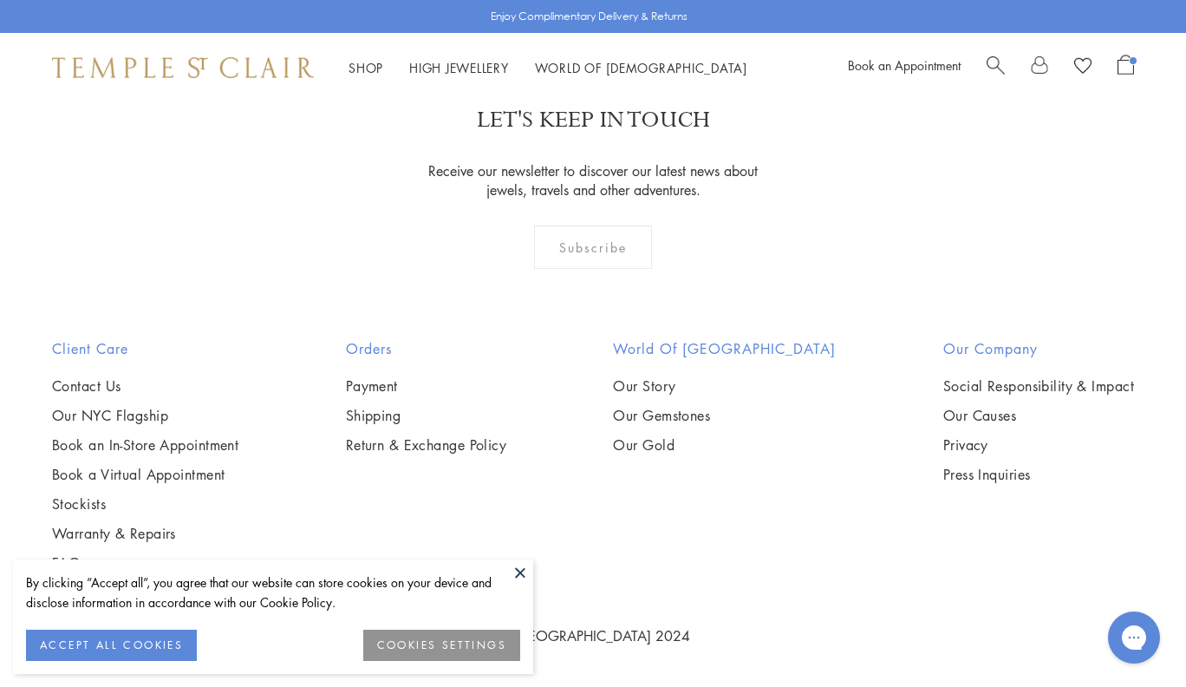
scroll to position [2295, 0]
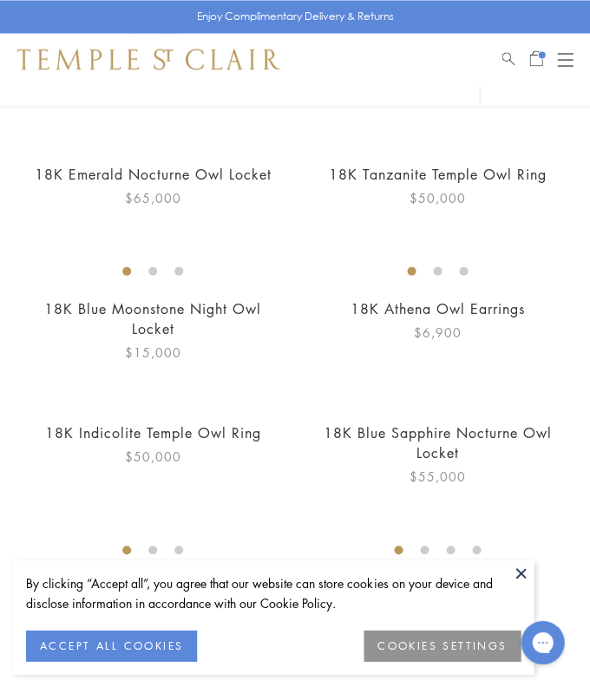
scroll to position [339, 0]
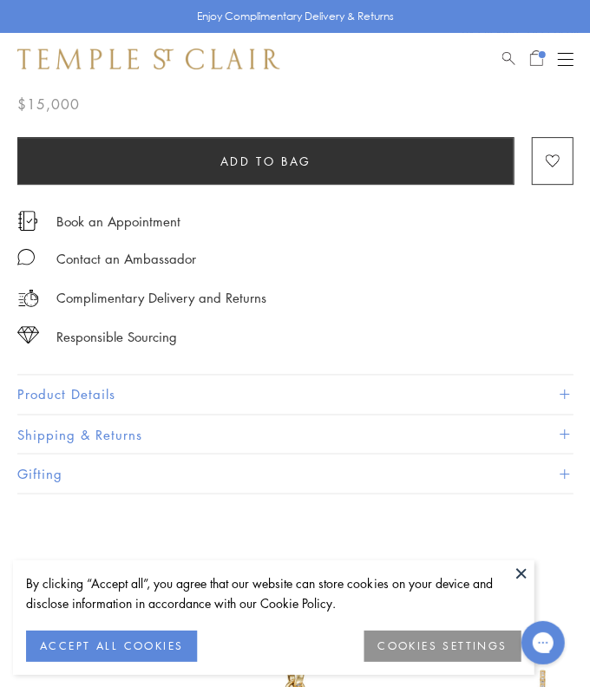
scroll to position [774, 0]
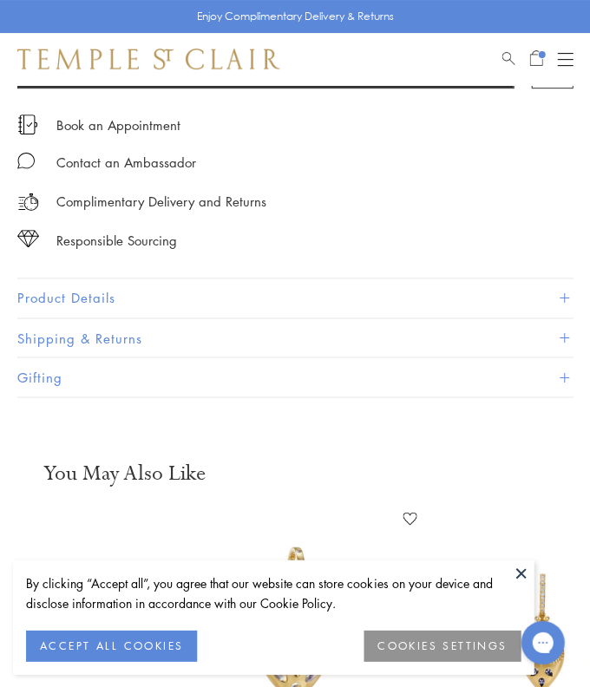
click at [128, 297] on button "Product Details" at bounding box center [294, 297] width 555 height 39
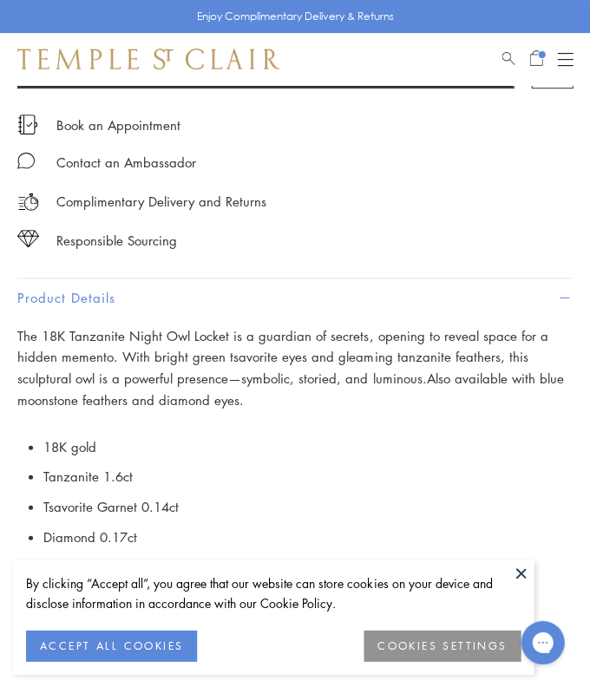
scroll to position [971, 0]
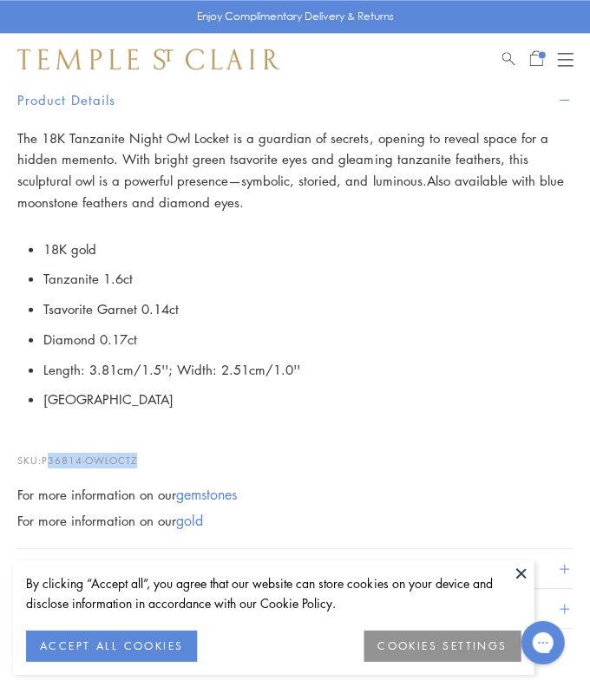
drag, startPoint x: 151, startPoint y: 451, endPoint x: 49, endPoint y: 447, distance: 102.4
click at [49, 447] on p "SKU: P36814-OWLOCTZ" at bounding box center [294, 450] width 555 height 33
copy p "P36814-OWLOCTZ"
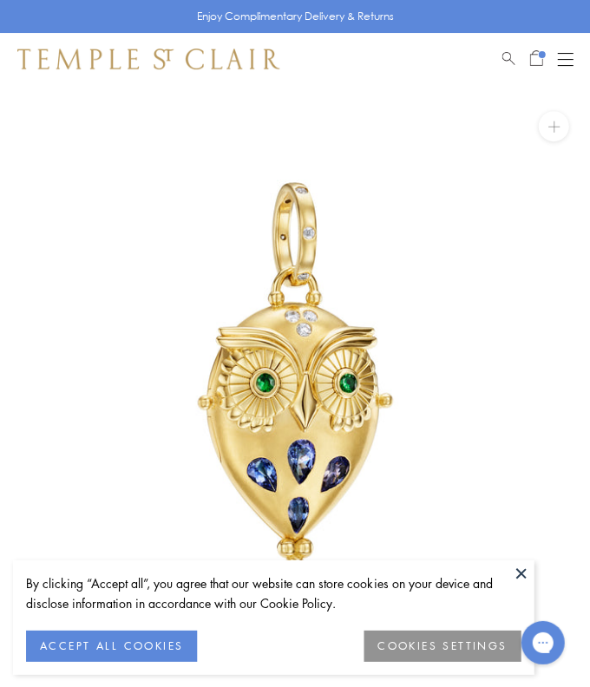
scroll to position [1078, 0]
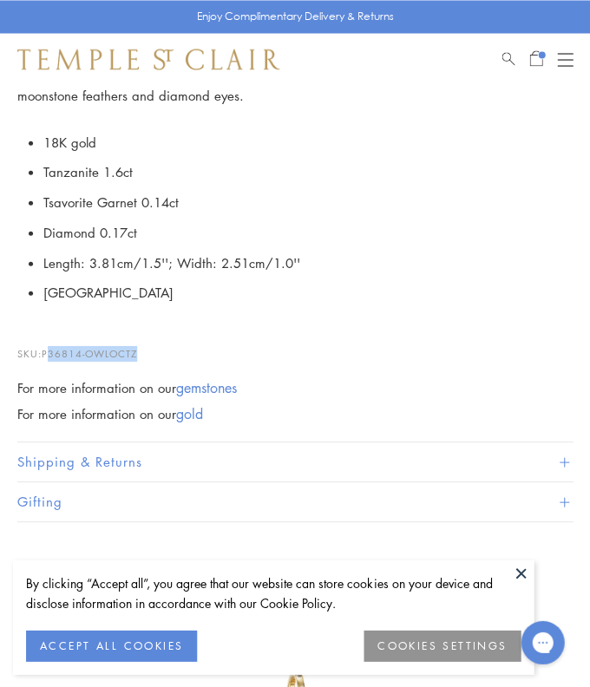
click at [565, 53] on div "Open navigation" at bounding box center [565, 53] width 16 height 1
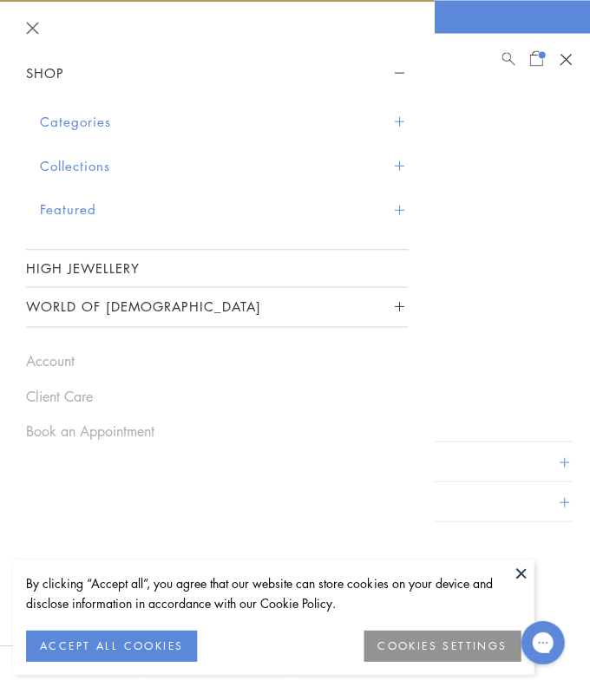
click at [238, 90] on button "Shop" at bounding box center [217, 73] width 382 height 39
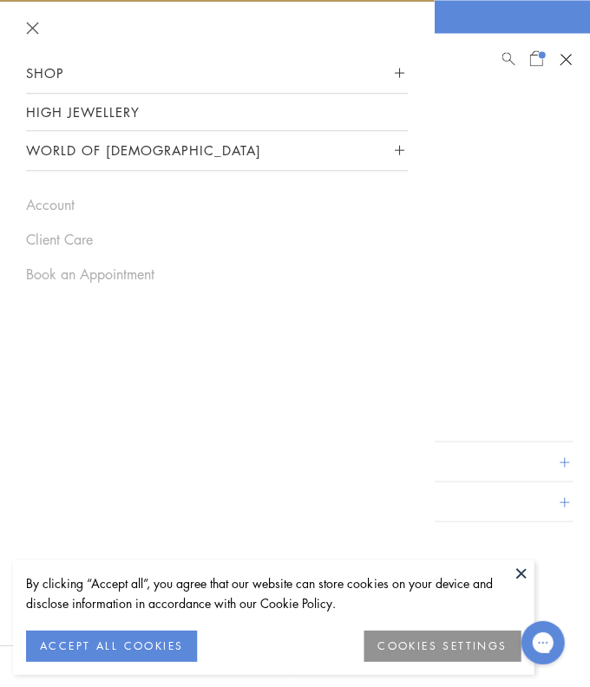
click at [221, 114] on nav "Shop Categories Amulets Pendants & Charms Lockets Chains & Leather Cords Earrin…" at bounding box center [217, 112] width 382 height 117
click at [228, 62] on button "Shop" at bounding box center [217, 73] width 382 height 39
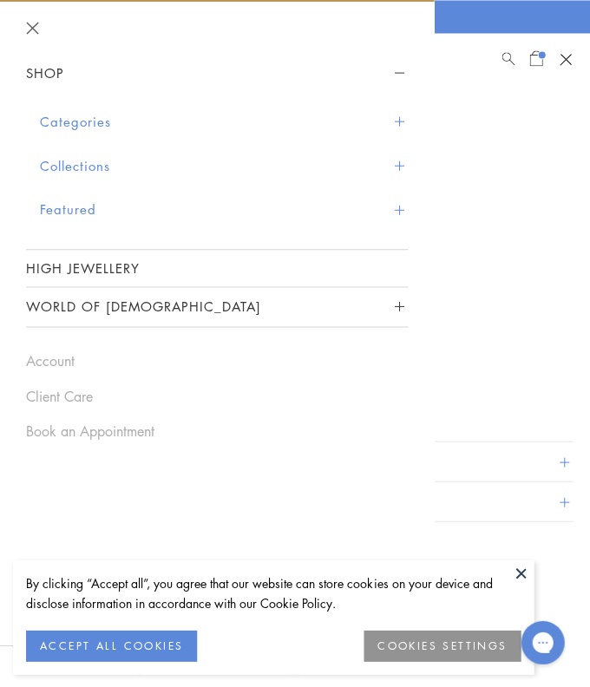
click at [166, 124] on button "Categories" at bounding box center [224, 122] width 368 height 44
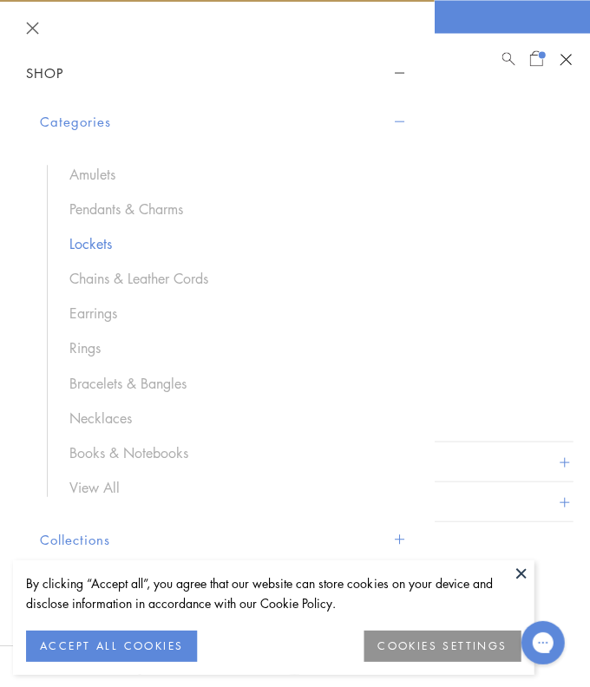
click at [93, 238] on link "Lockets" at bounding box center [229, 243] width 321 height 19
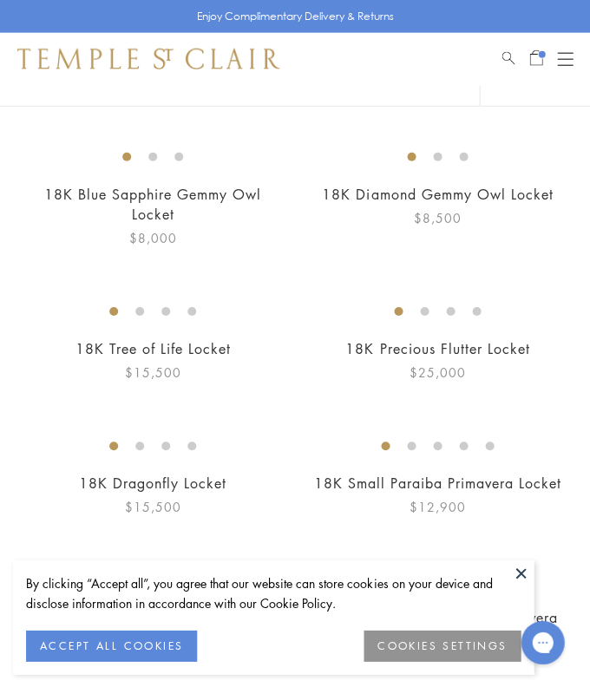
scroll to position [524, 0]
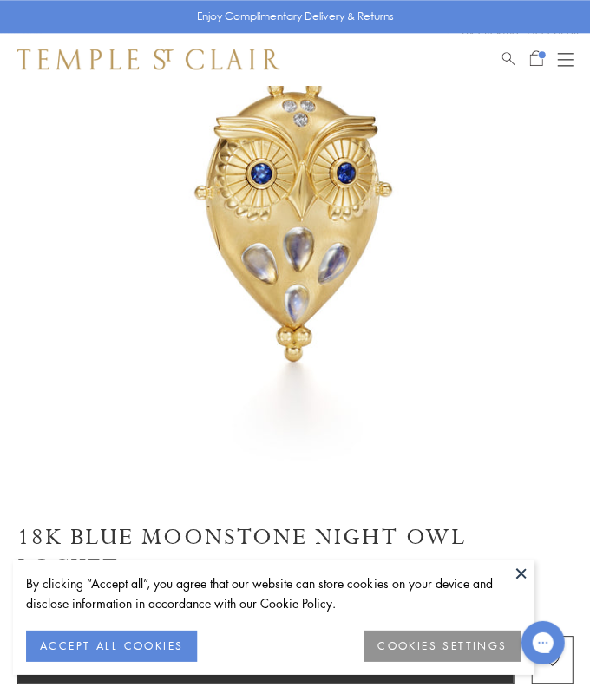
scroll to position [559, 0]
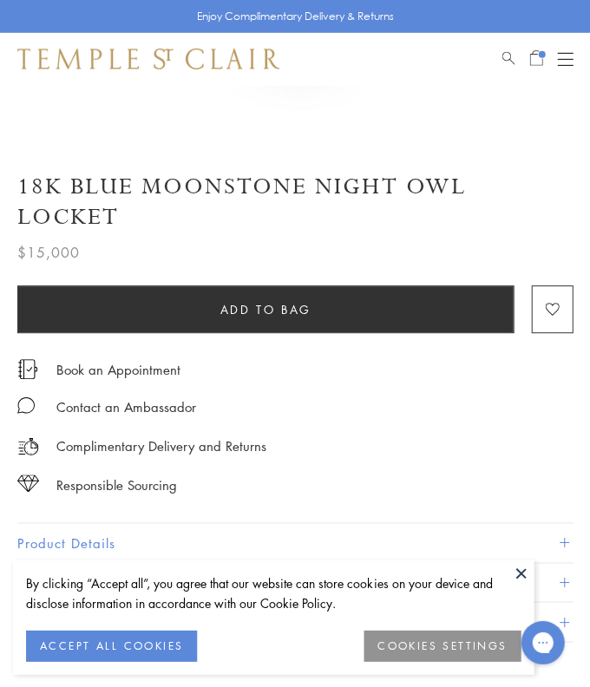
click at [82, 524] on button "Product Details" at bounding box center [294, 542] width 555 height 39
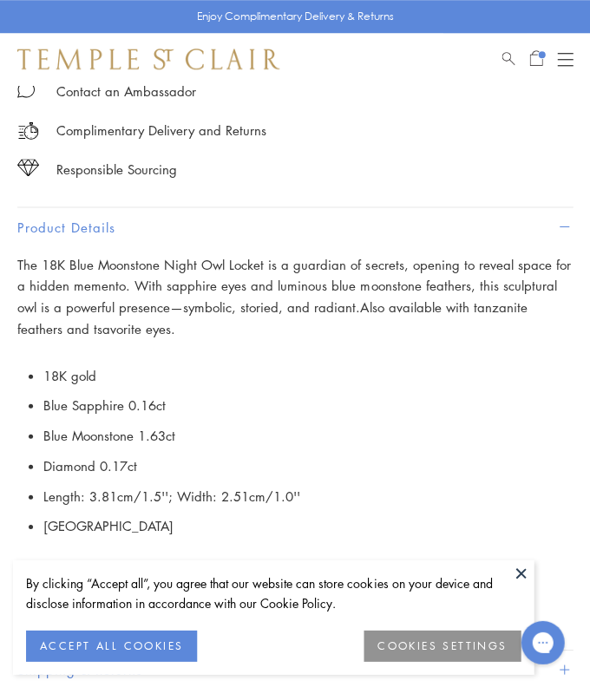
scroll to position [1131, 0]
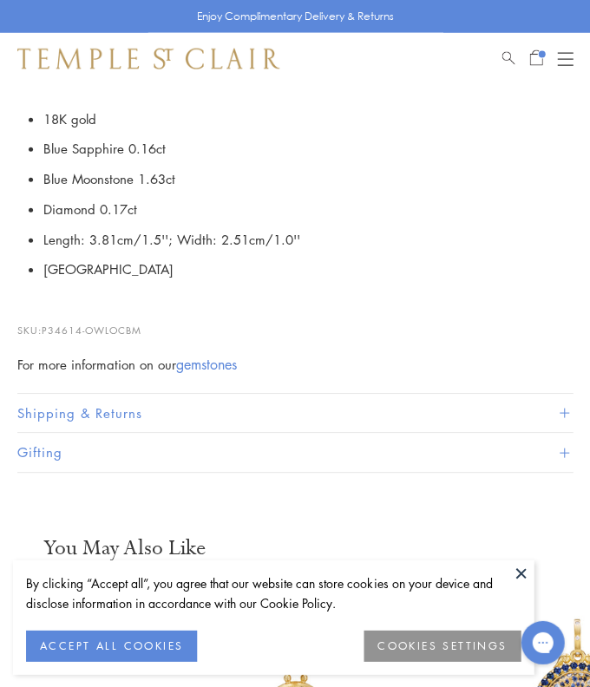
drag, startPoint x: 158, startPoint y: 314, endPoint x: 44, endPoint y: 320, distance: 113.8
click at [45, 320] on p "SKU: P34614-OWLOCBM" at bounding box center [294, 321] width 555 height 33
copy p "P34614-OWLOCBM"
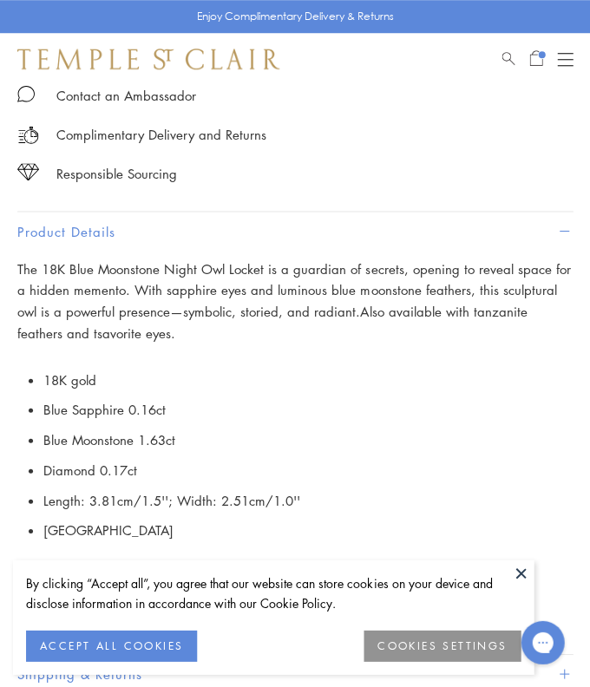
scroll to position [929, 0]
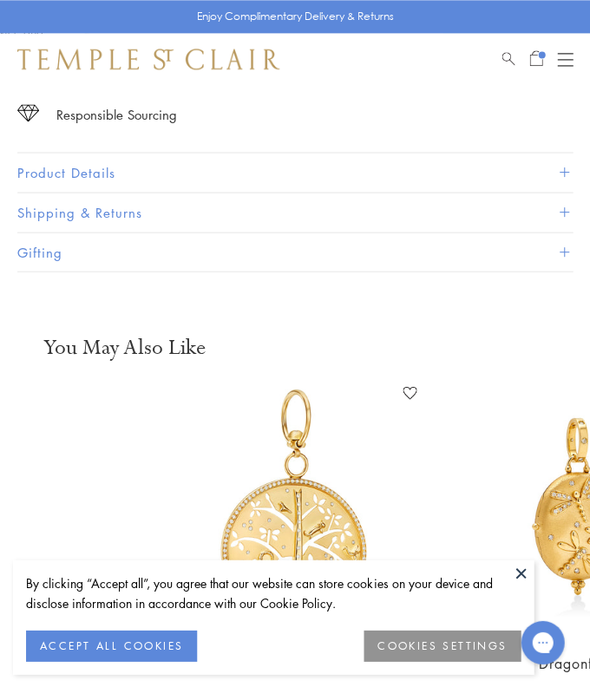
click at [149, 160] on button "Product Details" at bounding box center [294, 172] width 555 height 39
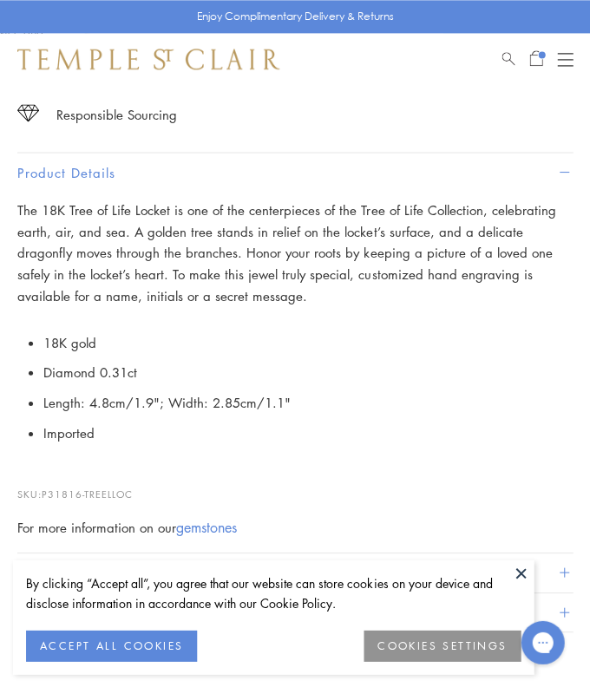
scroll to position [1266, 0]
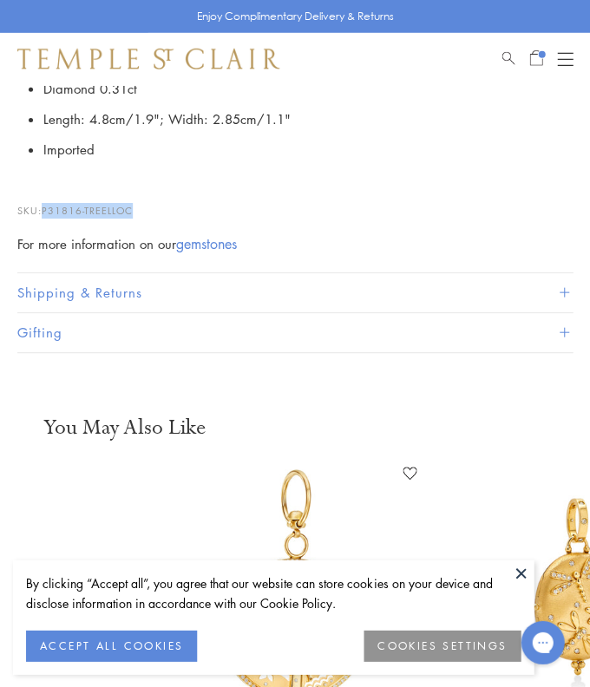
drag, startPoint x: 134, startPoint y: 196, endPoint x: 40, endPoint y: 200, distance: 94.6
click at [40, 200] on p "SKU: P31816-TREELLOC" at bounding box center [294, 202] width 555 height 33
click at [52, 191] on p "SKU: P31816-TREELLOC" at bounding box center [294, 202] width 555 height 33
drag, startPoint x: 42, startPoint y: 195, endPoint x: 139, endPoint y: 198, distance: 96.3
click at [139, 198] on p "SKU: P31816-TREELLOC" at bounding box center [294, 202] width 555 height 33
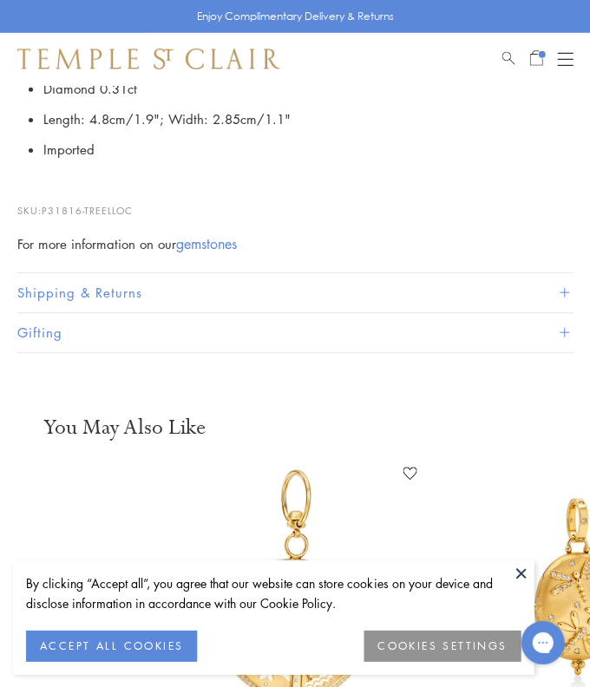
copy p "P31816-TREELLOC"
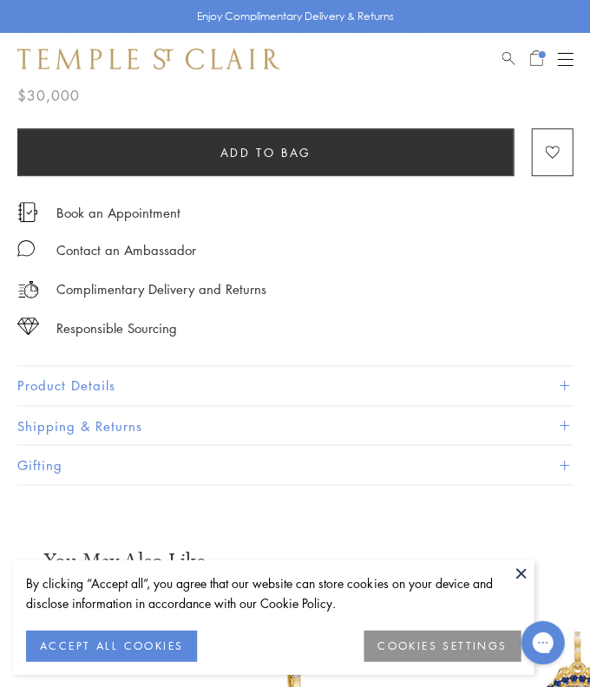
scroll to position [832, 0]
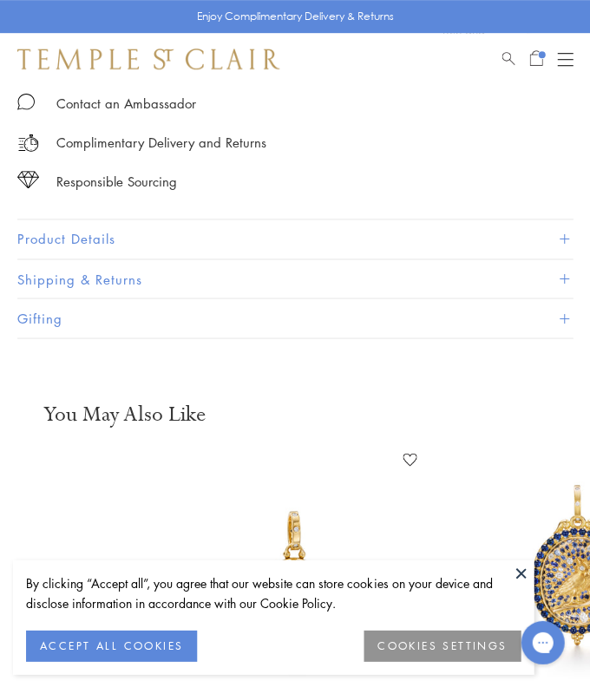
click at [147, 245] on button "Product Details" at bounding box center [294, 238] width 555 height 39
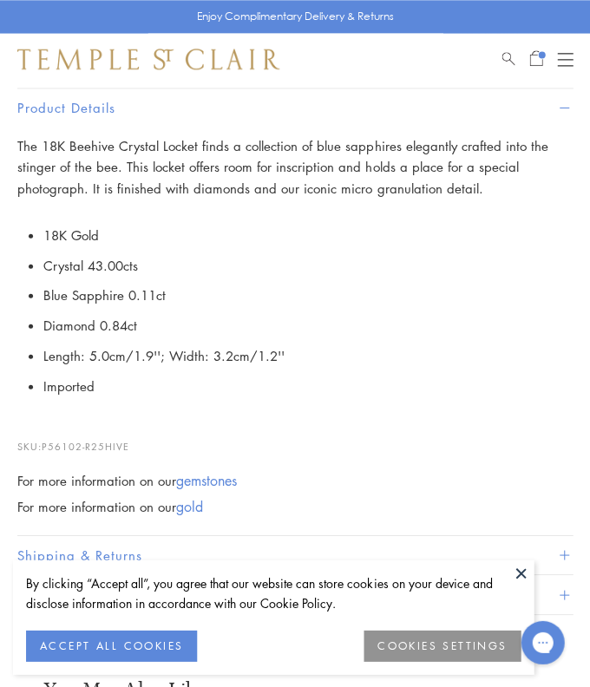
scroll to position [1020, 0]
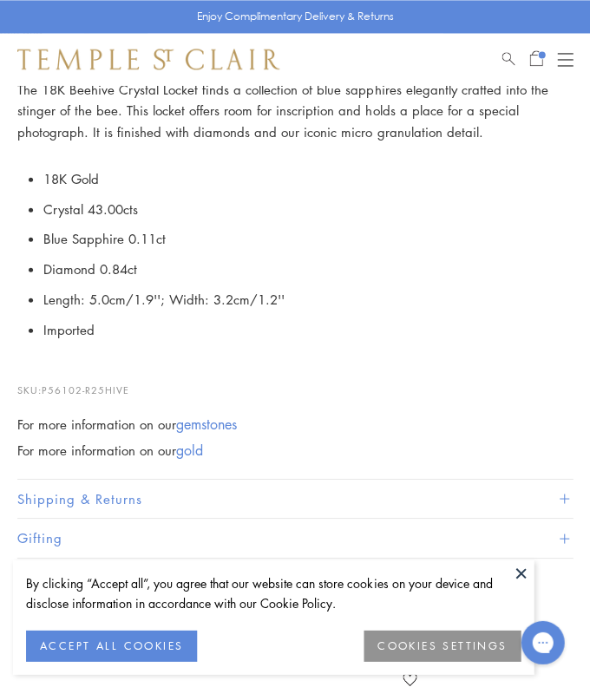
click at [118, 384] on p "SKU: P56102-R25HIVE" at bounding box center [294, 380] width 555 height 33
drag, startPoint x: 135, startPoint y: 382, endPoint x: 45, endPoint y: 381, distance: 90.2
click at [45, 381] on p "SKU: P56102-R25HIVE" at bounding box center [294, 380] width 555 height 33
copy p "P56102-R25HIVE"
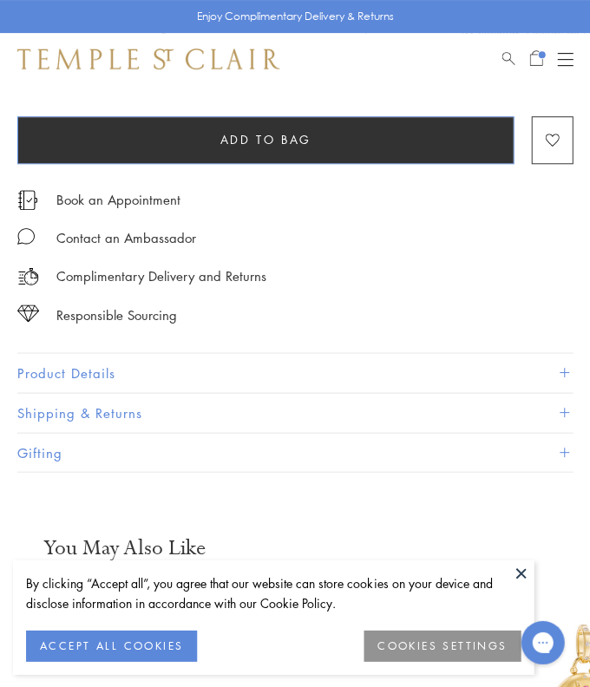
scroll to position [937, 0]
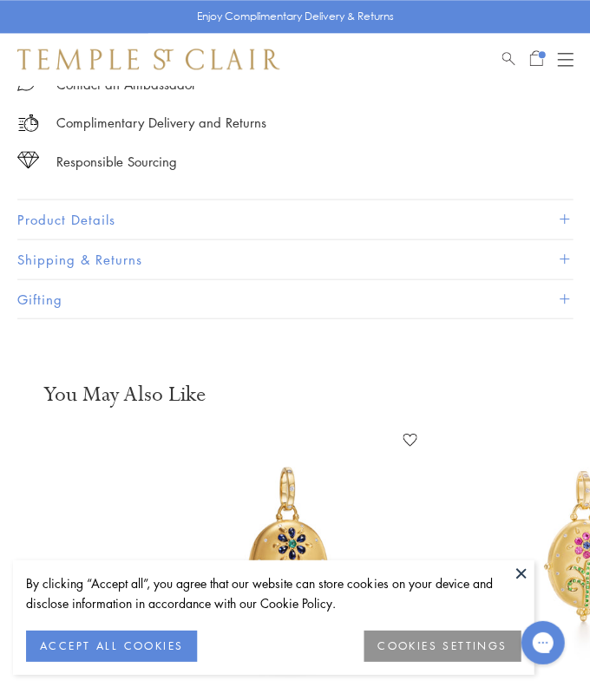
click at [163, 200] on button "Product Details" at bounding box center [294, 218] width 555 height 39
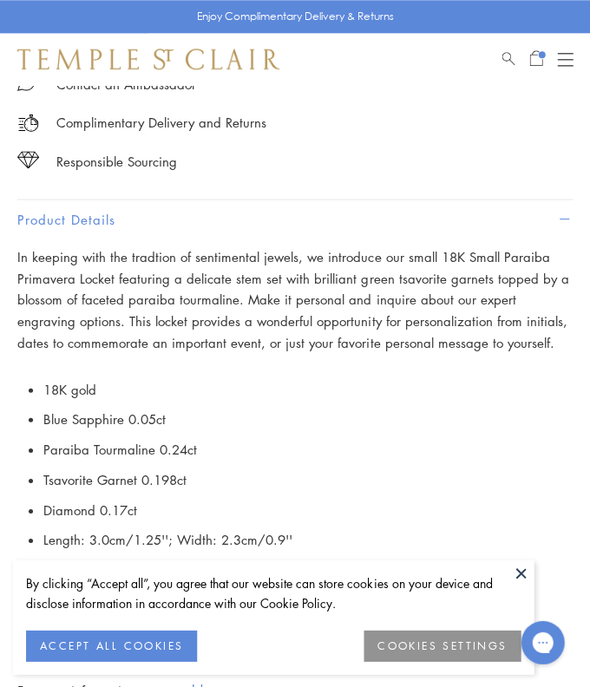
scroll to position [1204, 0]
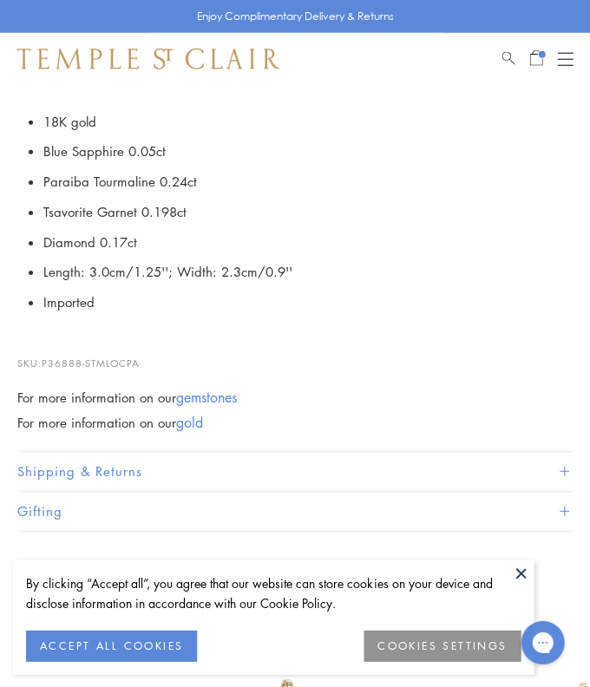
drag, startPoint x: 149, startPoint y: 346, endPoint x: 44, endPoint y: 349, distance: 105.0
click at [44, 349] on p "SKU: P36888-STMLOCPA" at bounding box center [294, 354] width 555 height 33
copy p "P36888-STMLOCPA"
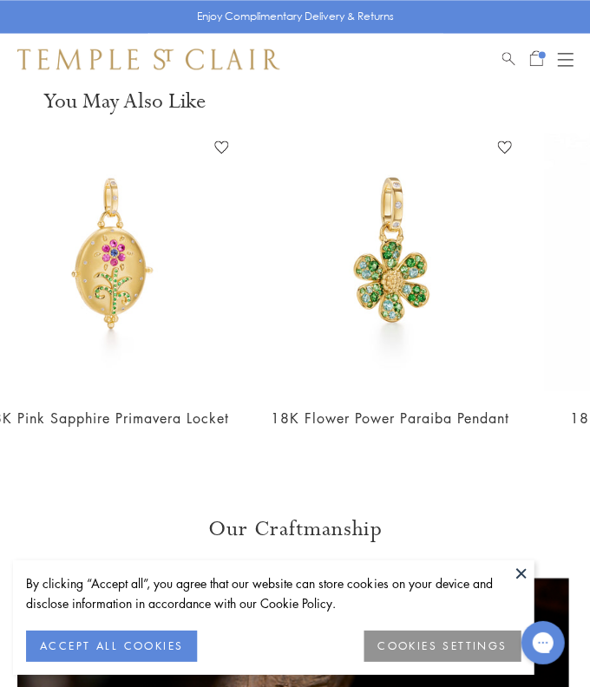
scroll to position [0, 496]
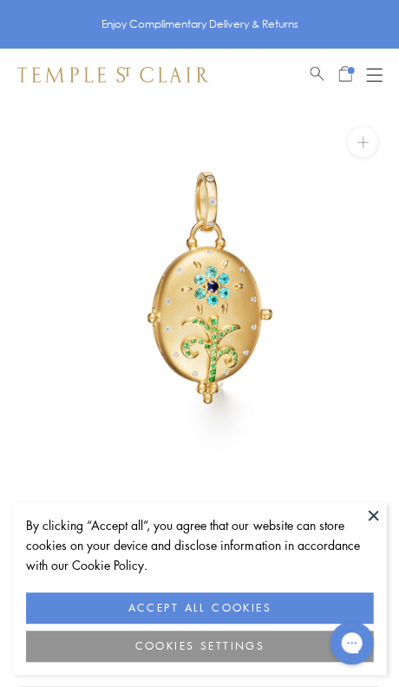
click at [371, 75] on div "Open navigation" at bounding box center [374, 75] width 16 height 1
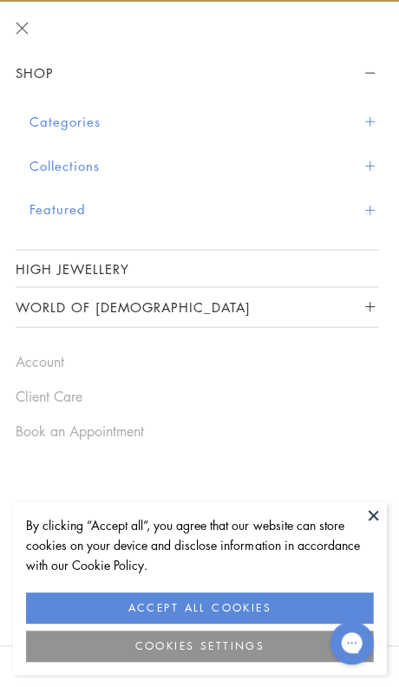
click at [117, 101] on button "Categories" at bounding box center [203, 122] width 349 height 44
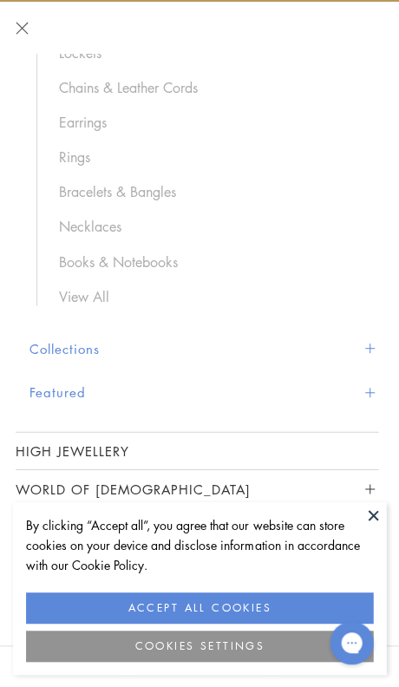
click at [90, 343] on button "Collections" at bounding box center [203, 348] width 349 height 44
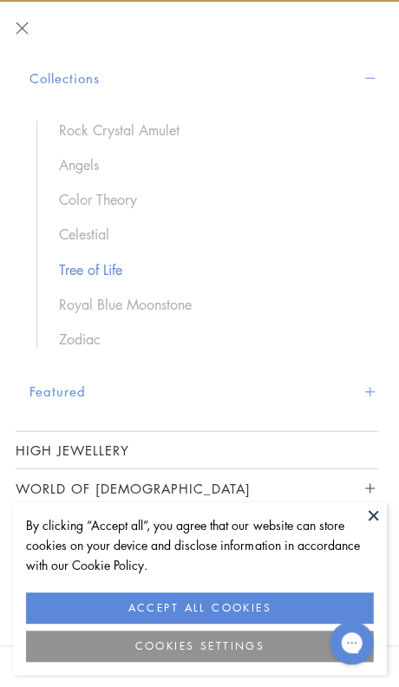
scroll to position [87, 0]
click at [56, 391] on button "Featured" at bounding box center [203, 391] width 349 height 44
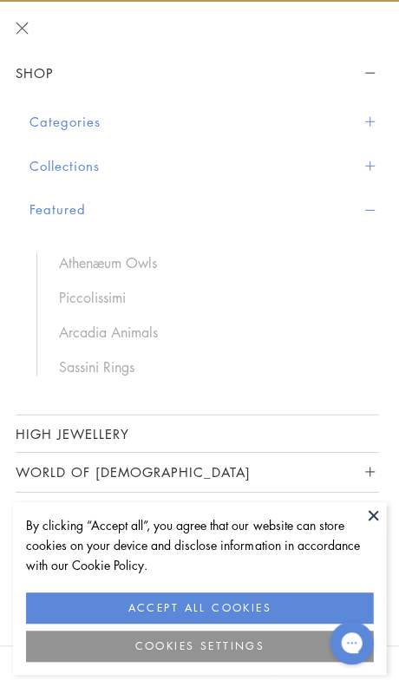
scroll to position [0, 0]
click at [61, 121] on button "Categories" at bounding box center [203, 122] width 349 height 44
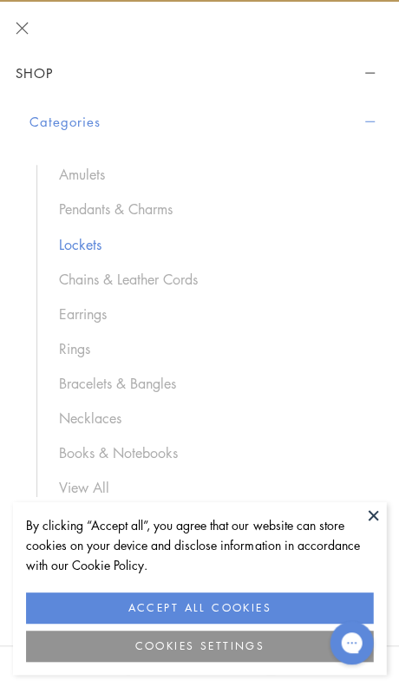
click at [87, 238] on link "Lockets" at bounding box center [210, 243] width 302 height 19
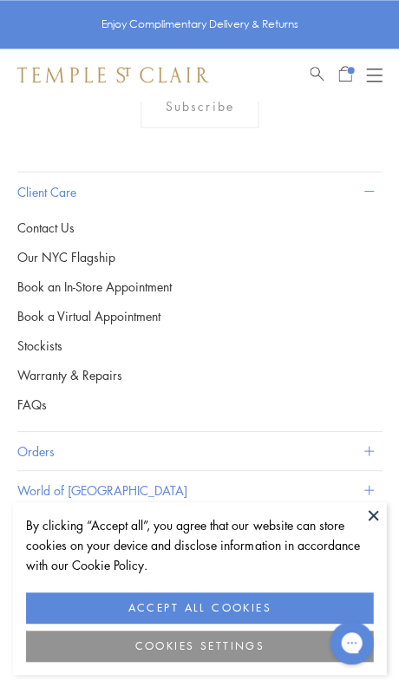
scroll to position [1599, 0]
click at [0, 0] on img at bounding box center [0, 0] width 0 height 0
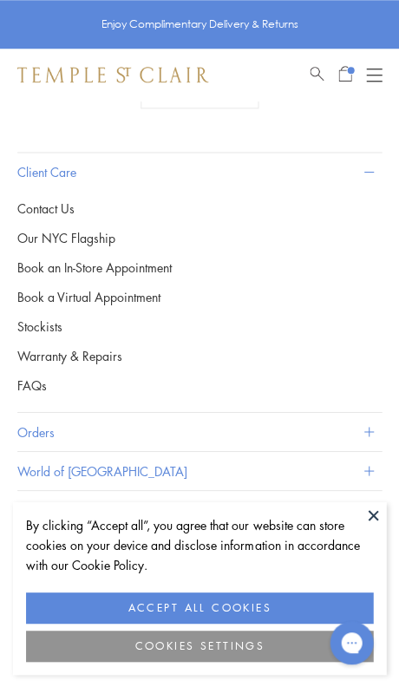
scroll to position [2732, 0]
drag, startPoint x: 150, startPoint y: 471, endPoint x: 48, endPoint y: 467, distance: 102.4
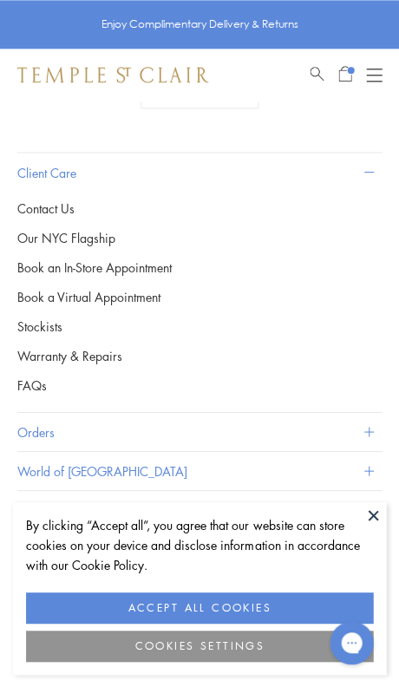
drag, startPoint x: 49, startPoint y: 472, endPoint x: 150, endPoint y: 478, distance: 101.6
copy p "P36889-STMLOCPS"
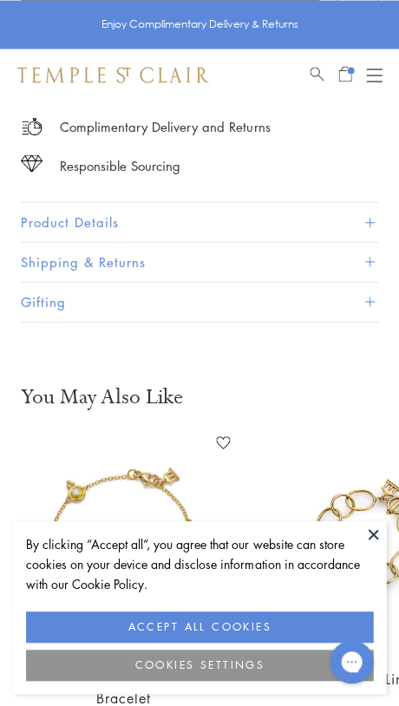
scroll to position [674, 0]
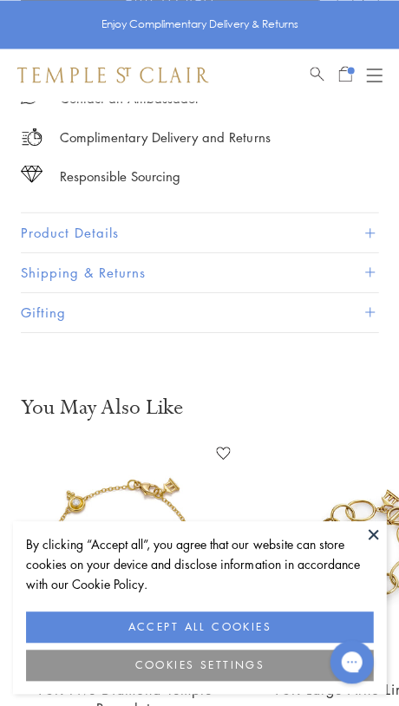
click at [139, 212] on button "Product Details" at bounding box center [199, 231] width 357 height 39
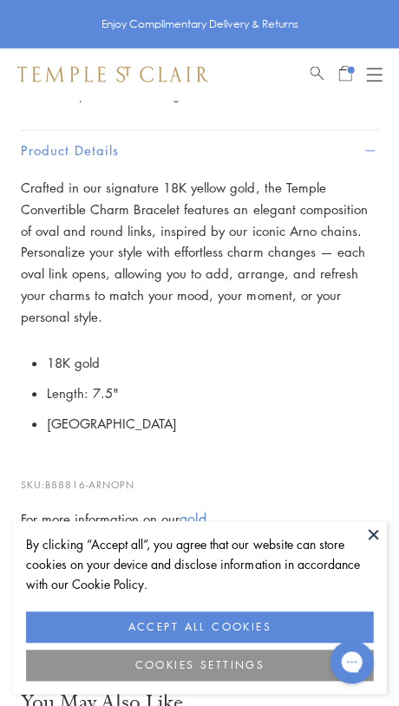
scroll to position [837, 0]
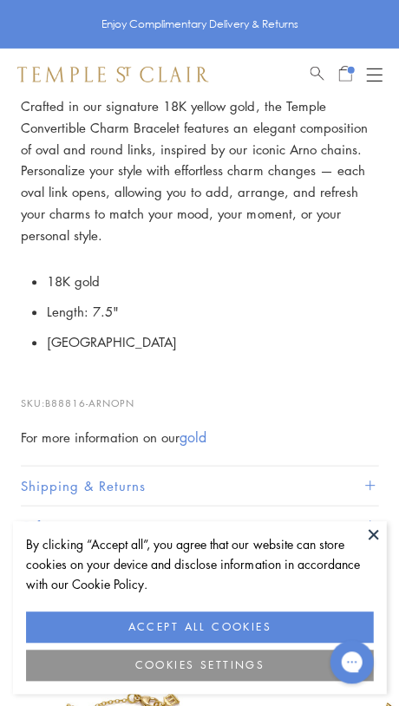
drag, startPoint x: 140, startPoint y: 357, endPoint x: 49, endPoint y: 357, distance: 91.1
click at [49, 378] on p "SKU: B88816-ARNOPN" at bounding box center [199, 394] width 357 height 33
copy p "B88816-ARNOPN"
